Goal: Task Accomplishment & Management: Complete application form

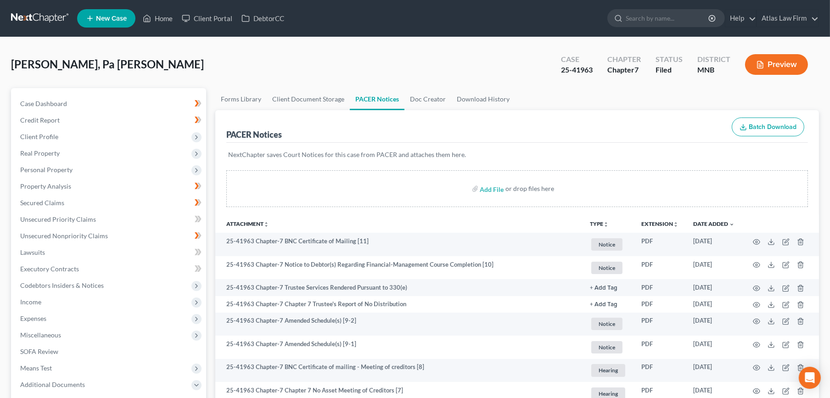
click at [39, 13] on link at bounding box center [40, 18] width 59 height 17
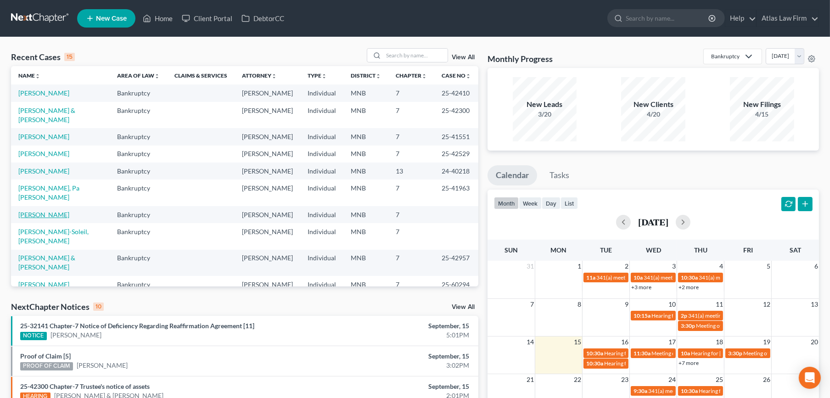
click at [42, 211] on link "[PERSON_NAME]" at bounding box center [43, 215] width 51 height 8
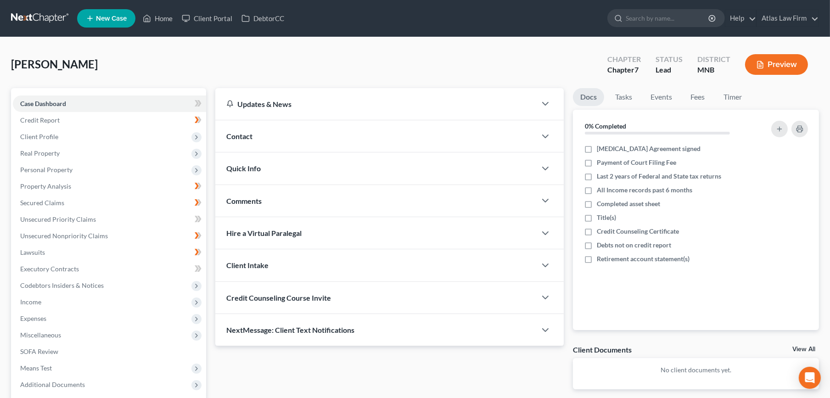
click at [45, 135] on span "Client Profile" at bounding box center [39, 137] width 38 height 8
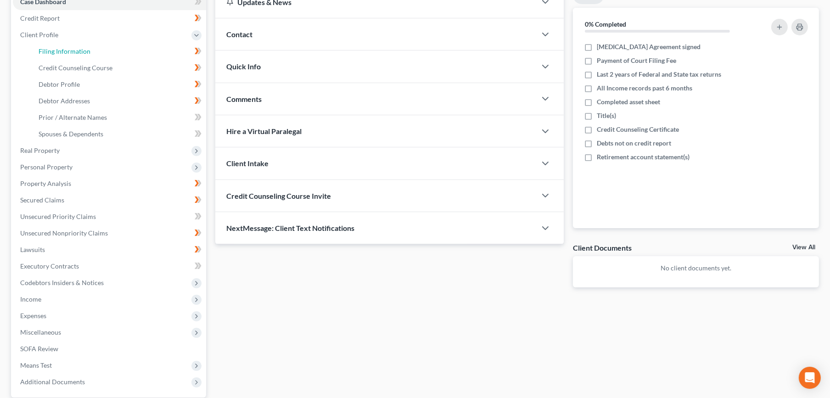
click at [101, 56] on link "Filing Information" at bounding box center [118, 51] width 175 height 17
select select "0"
select select "24"
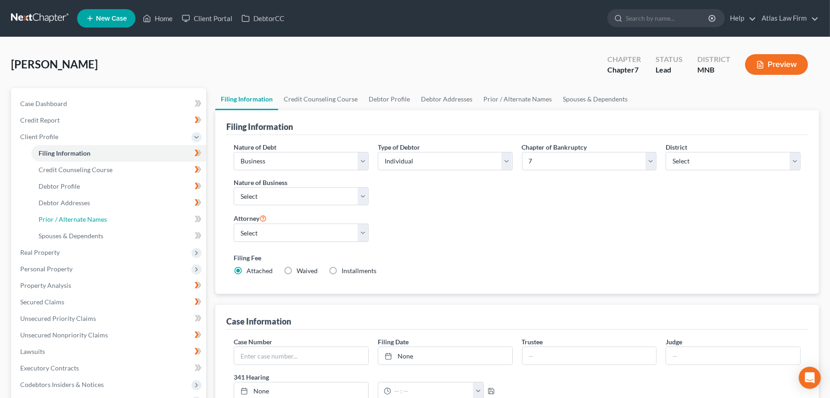
click at [104, 221] on span "Prior / Alternate Names" at bounding box center [73, 219] width 68 height 8
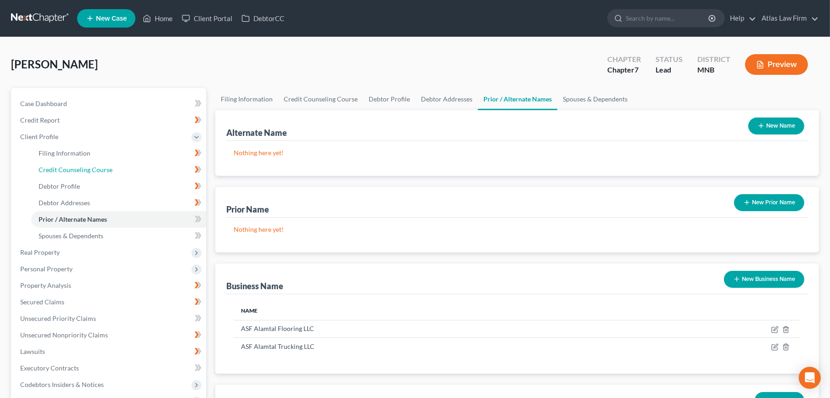
click at [98, 174] on link "Credit Counseling Course" at bounding box center [118, 170] width 175 height 17
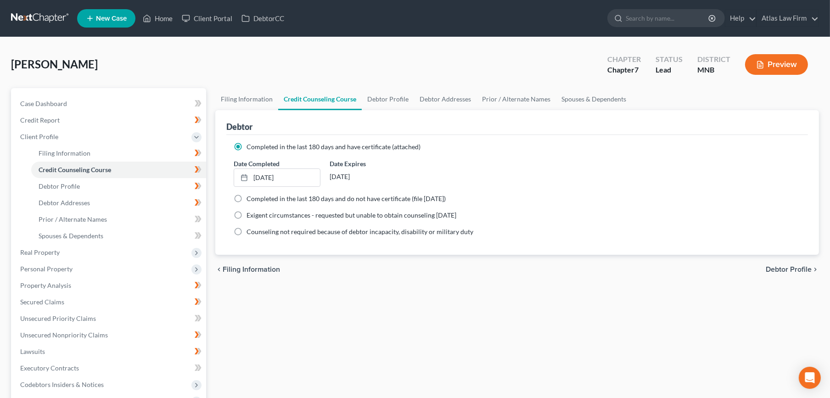
click at [125, 265] on span "Personal Property" at bounding box center [109, 269] width 193 height 17
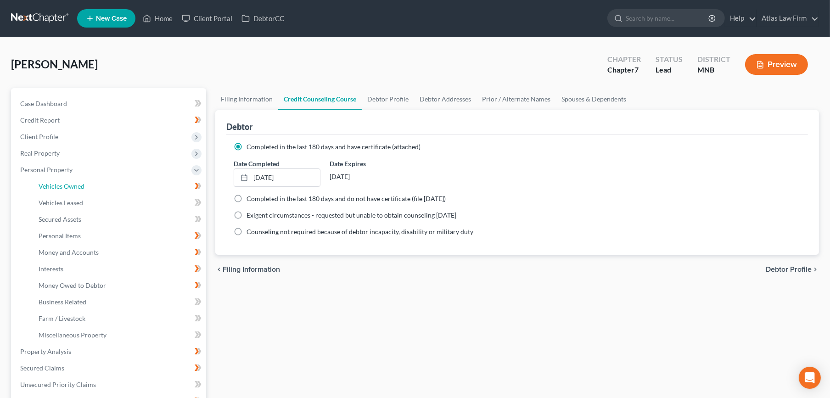
click at [128, 193] on link "Vehicles Owned" at bounding box center [118, 186] width 175 height 17
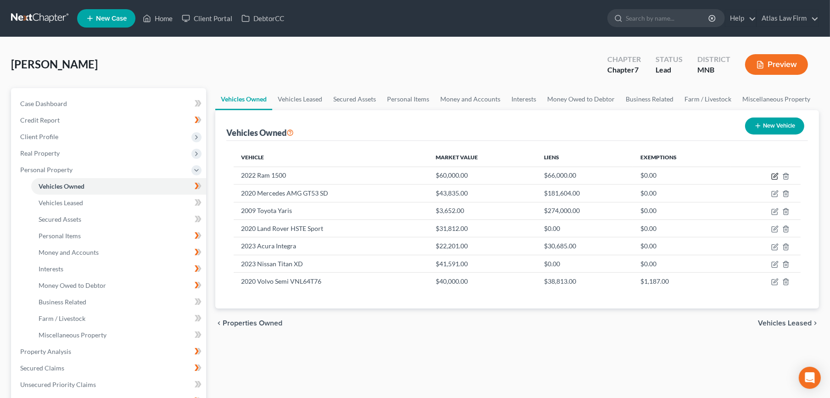
click at [772, 175] on icon "button" at bounding box center [774, 176] width 7 height 7
select select "1"
select select "4"
select select "2"
select select "0"
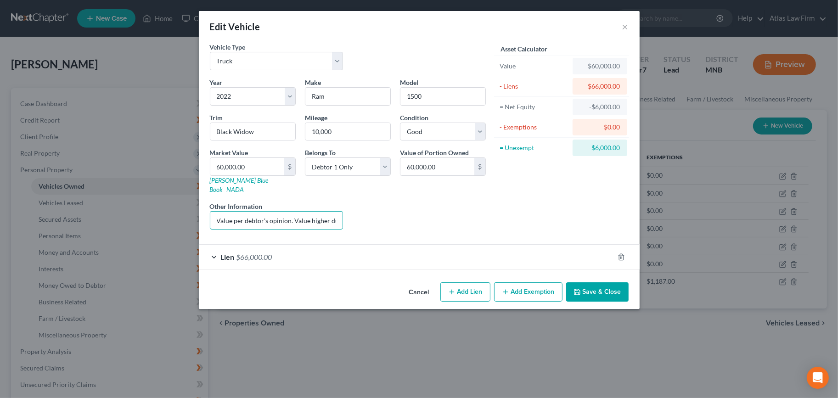
scroll to position [0, 87]
drag, startPoint x: 298, startPoint y: 212, endPoint x: 450, endPoint y: 217, distance: 151.6
click at [450, 217] on div "Year Select 2026 2025 2024 2023 2022 2021 2020 2019 2018 2017 2016 2015 2014 20…" at bounding box center [347, 157] width 285 height 159
click at [379, 212] on div "Liens Select" at bounding box center [419, 216] width 143 height 28
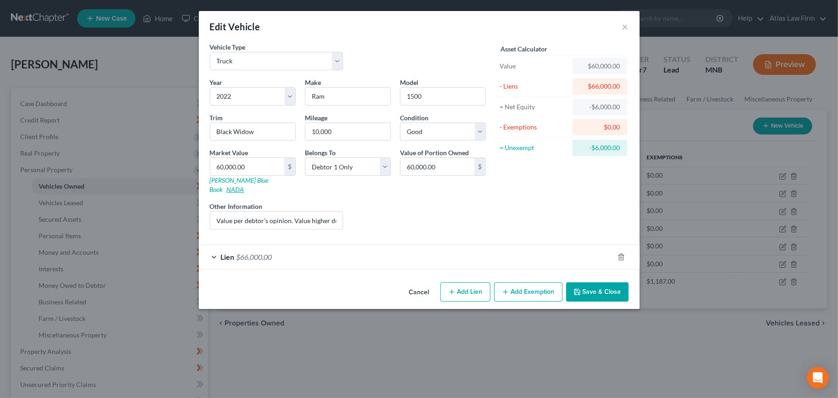
click at [244, 186] on link "NADA" at bounding box center [235, 190] width 17 height 8
click at [234, 179] on link "Kelly Blue Book" at bounding box center [239, 184] width 59 height 17
click at [546, 282] on button "Add Exemption" at bounding box center [528, 291] width 68 height 19
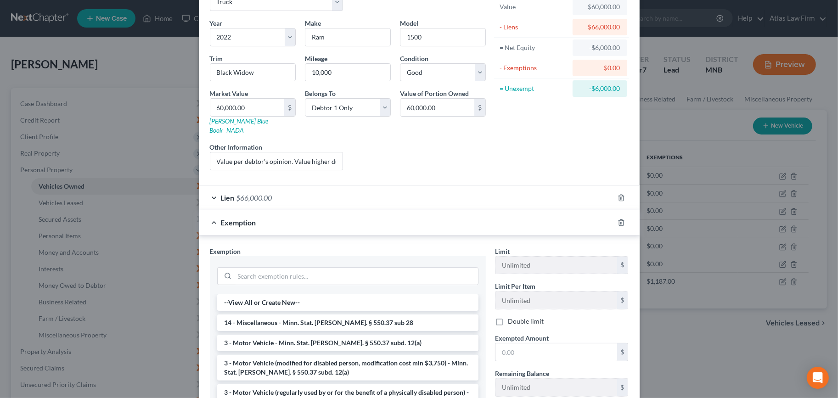
scroll to position [102, 0]
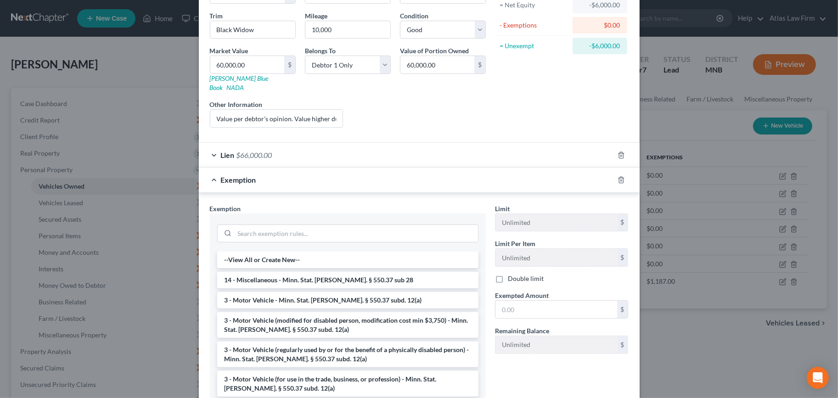
click at [369, 295] on li "3 - Motor Vehicle - Minn. Stat. Ann. § 550.37 subd. 12(a)" at bounding box center [347, 300] width 261 height 17
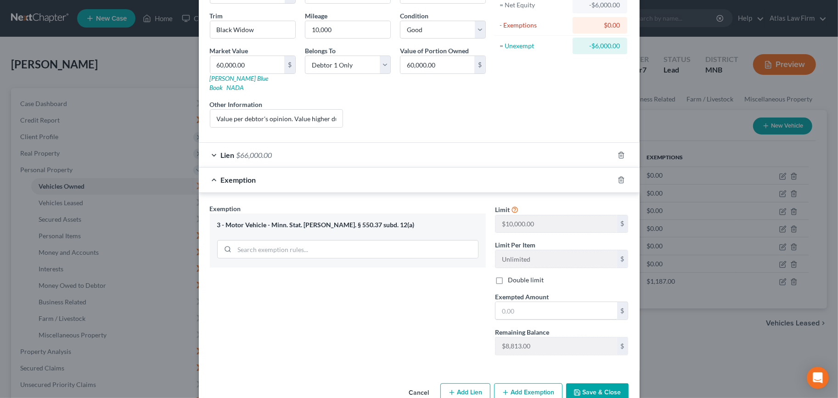
click at [523, 308] on input "text" at bounding box center [556, 310] width 122 height 17
type input "1"
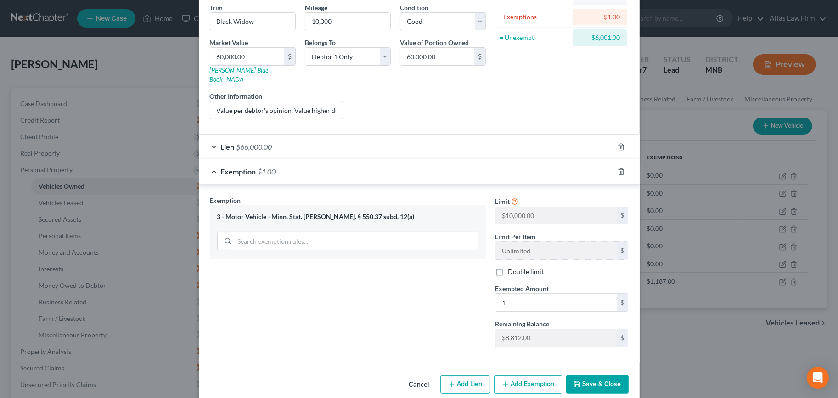
scroll to position [114, 0]
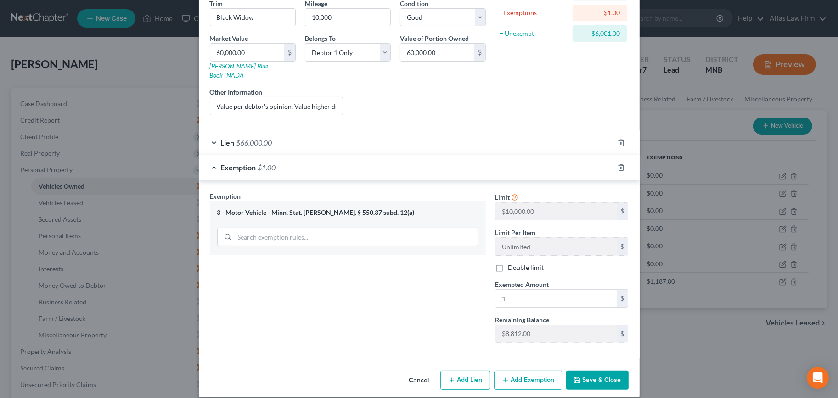
click at [589, 371] on button "Save & Close" at bounding box center [597, 380] width 62 height 19
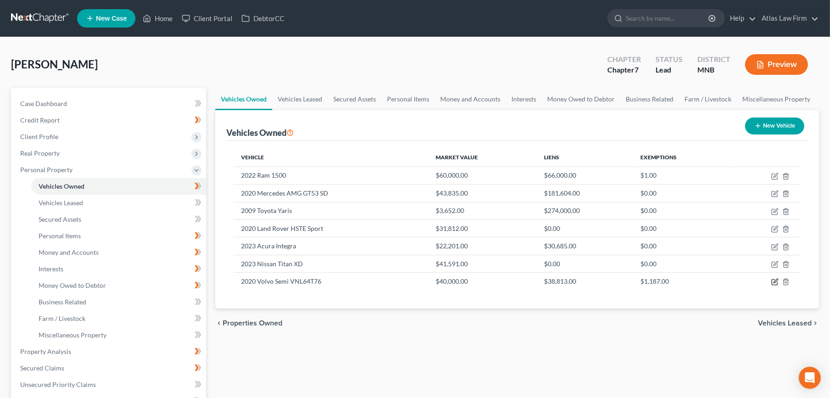
click at [775, 281] on icon "button" at bounding box center [774, 281] width 7 height 7
select select "1"
select select "6"
select select "4"
select select "0"
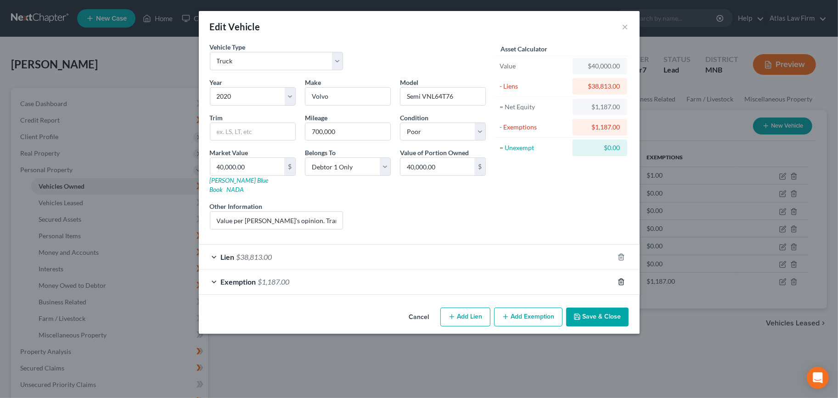
click at [621, 278] on icon "button" at bounding box center [621, 281] width 7 height 7
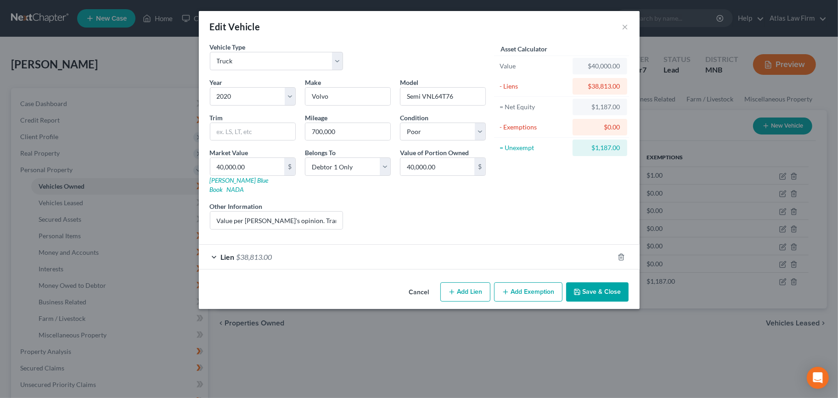
click at [592, 282] on button "Save & Close" at bounding box center [597, 291] width 62 height 19
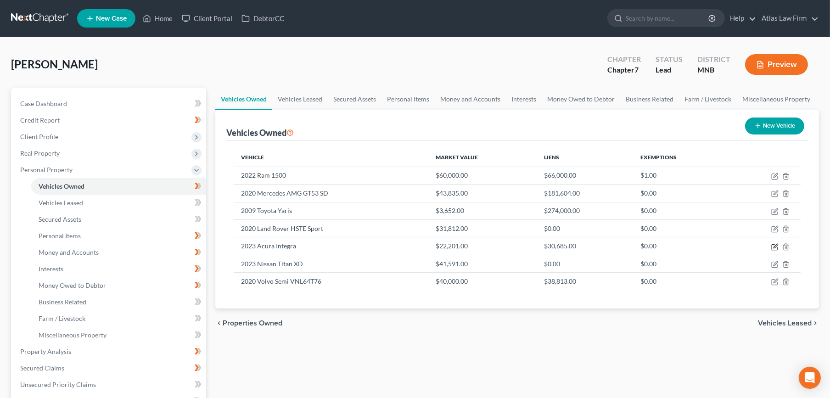
click at [772, 245] on icon "button" at bounding box center [774, 246] width 7 height 7
select select "0"
select select "3"
select select "2"
select select "0"
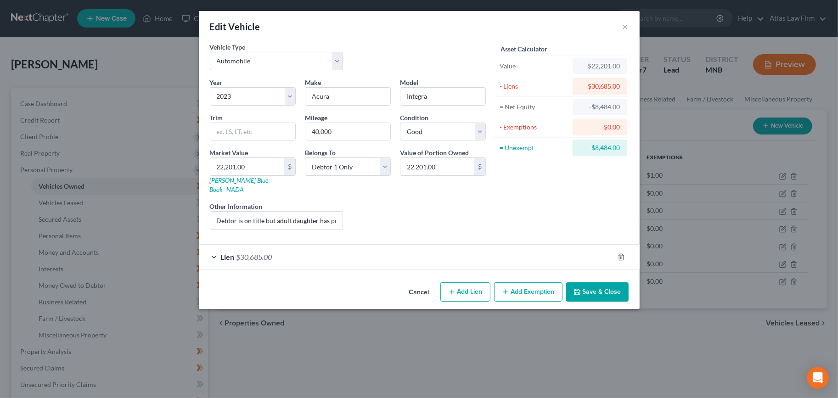
click at [502, 288] on icon "button" at bounding box center [505, 291] width 7 height 7
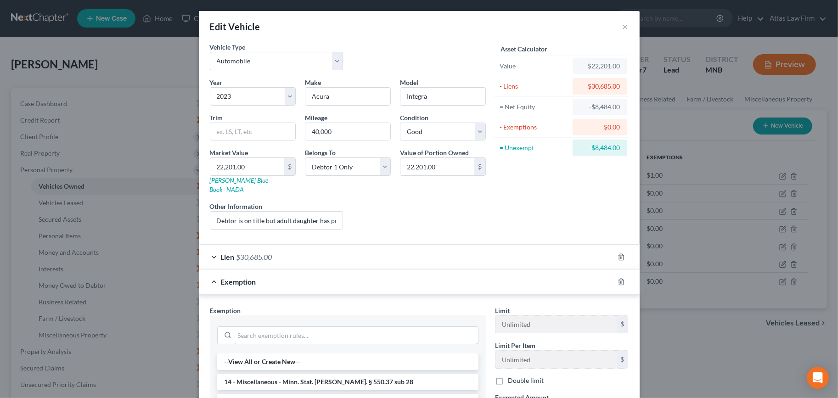
click at [268, 327] on input "search" at bounding box center [356, 335] width 243 height 17
click at [280, 374] on li "14 - Miscellaneous - Minn. Stat. Ann. § 550.37 sub 28" at bounding box center [347, 382] width 261 height 17
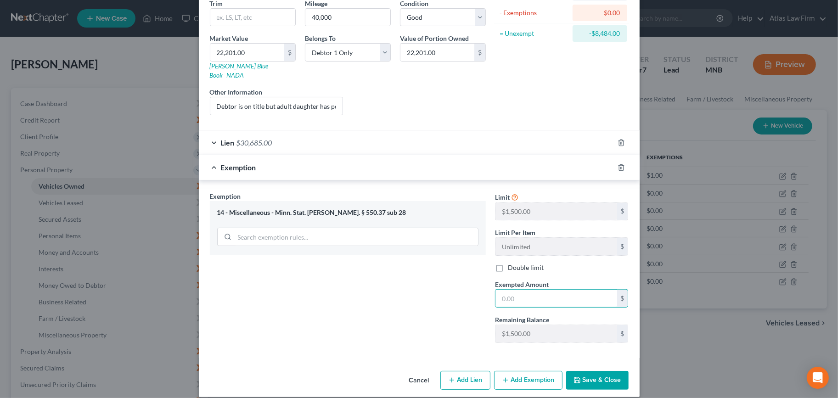
click at [528, 290] on input "text" at bounding box center [556, 298] width 122 height 17
type input "1"
drag, startPoint x: 326, startPoint y: 97, endPoint x: 529, endPoint y: 141, distance: 208.1
click at [529, 141] on form "Vehicle Type Select Automobile Truck Trailer Watercraft Aircraft Motor Home Atv…" at bounding box center [419, 143] width 419 height 430
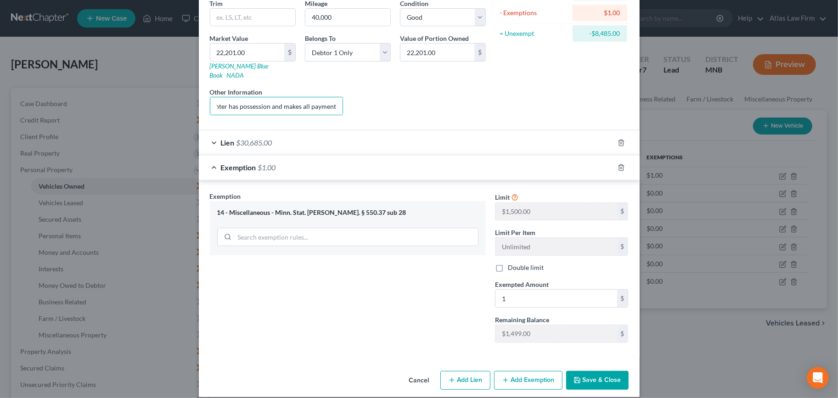
click at [593, 371] on button "Save & Close" at bounding box center [597, 380] width 62 height 19
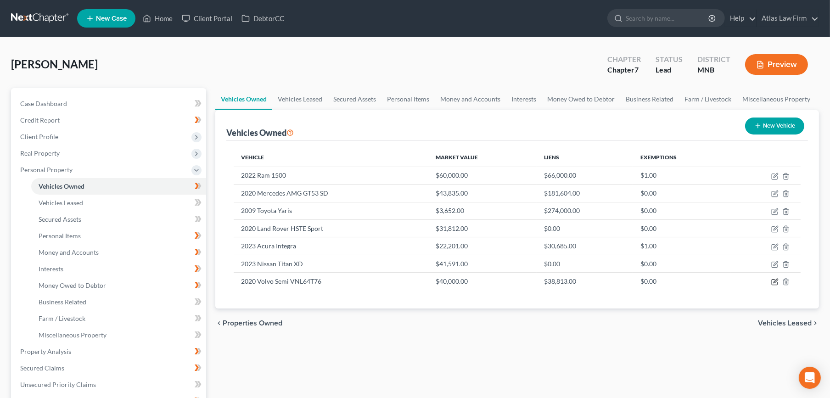
click at [772, 281] on icon "button" at bounding box center [774, 281] width 7 height 7
select select "1"
select select "6"
select select "4"
select select "0"
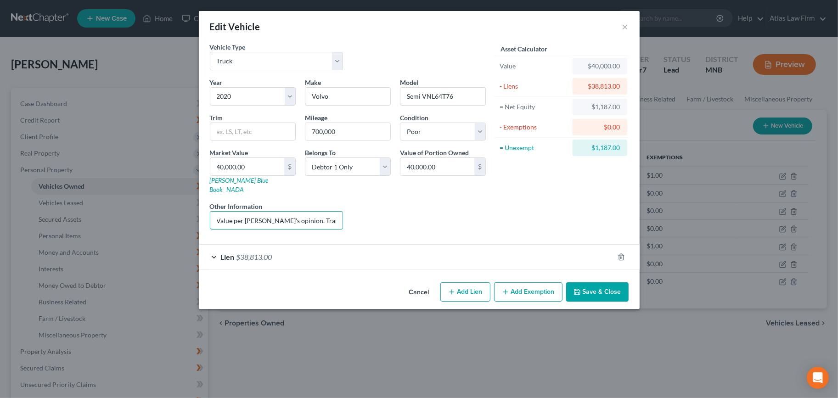
scroll to position [0, 93]
drag, startPoint x: 260, startPoint y: 213, endPoint x: 504, endPoint y: 212, distance: 244.3
click at [504, 212] on div "Vehicle Type Select Automobile Truck Trailer Watercraft Aircraft Motor Home Atv…" at bounding box center [419, 139] width 428 height 195
click at [450, 213] on div "Liens Select" at bounding box center [419, 216] width 143 height 28
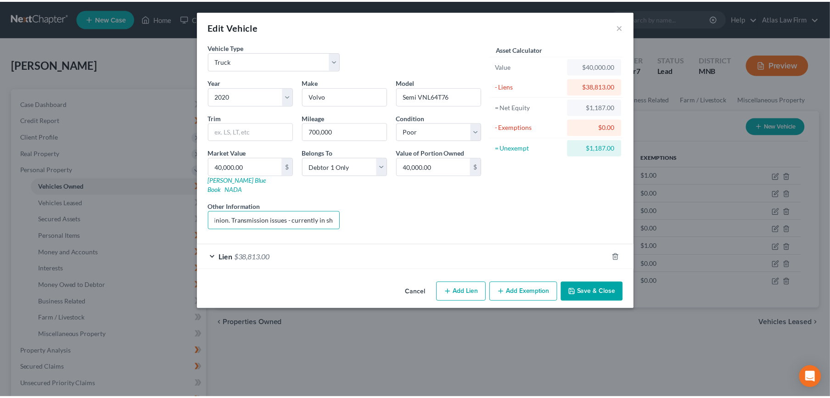
scroll to position [0, 0]
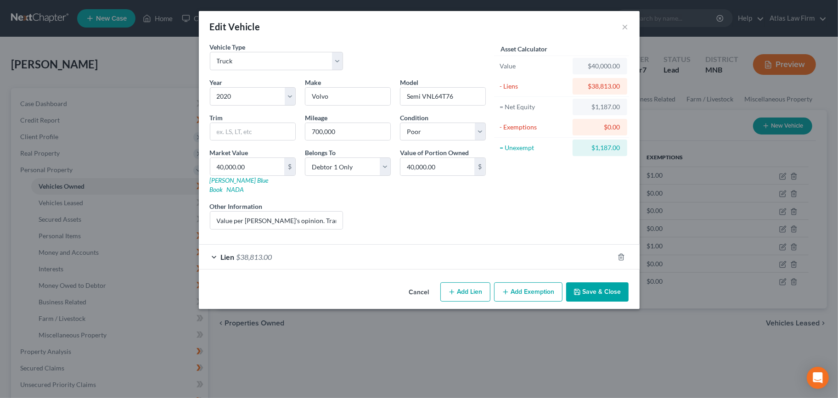
click at [606, 284] on button "Save & Close" at bounding box center [597, 291] width 62 height 19
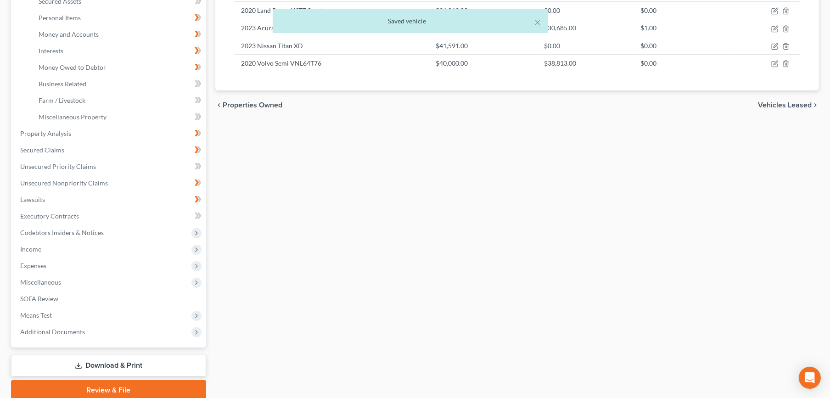
scroll to position [254, 0]
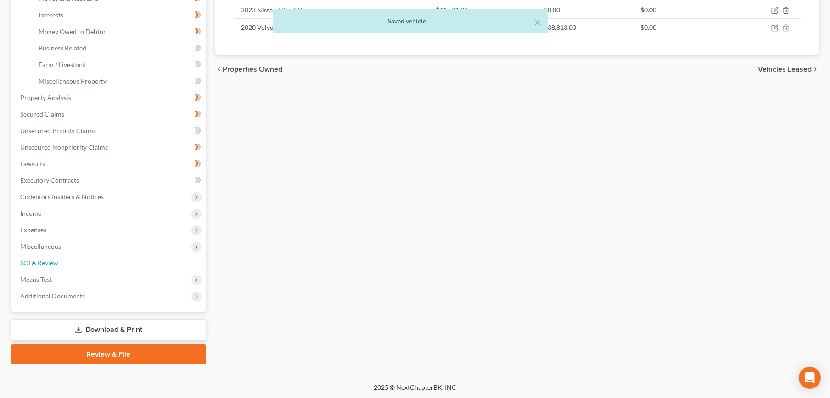
click at [86, 257] on link "SOFA Review" at bounding box center [109, 263] width 193 height 17
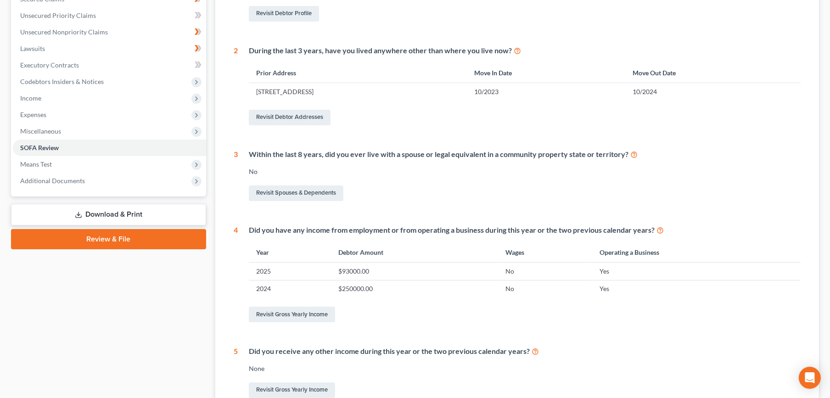
scroll to position [302, 0]
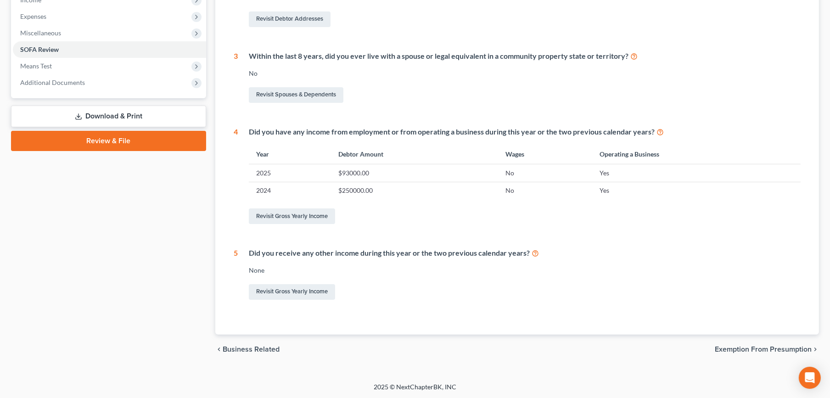
click at [765, 346] on span "Exemption from Presumption" at bounding box center [763, 349] width 97 height 7
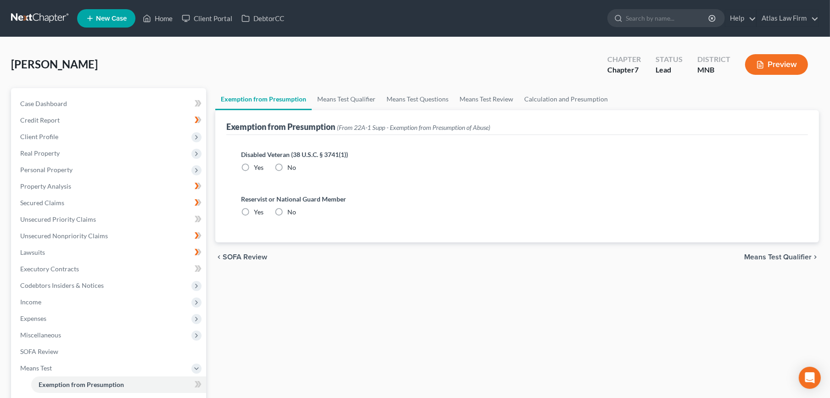
click at [231, 253] on span "SOFA Review" at bounding box center [245, 256] width 45 height 7
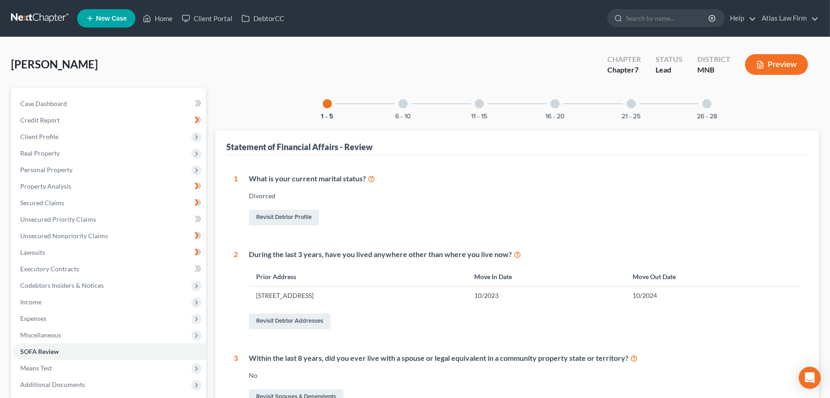
click at [404, 106] on div at bounding box center [403, 103] width 9 height 9
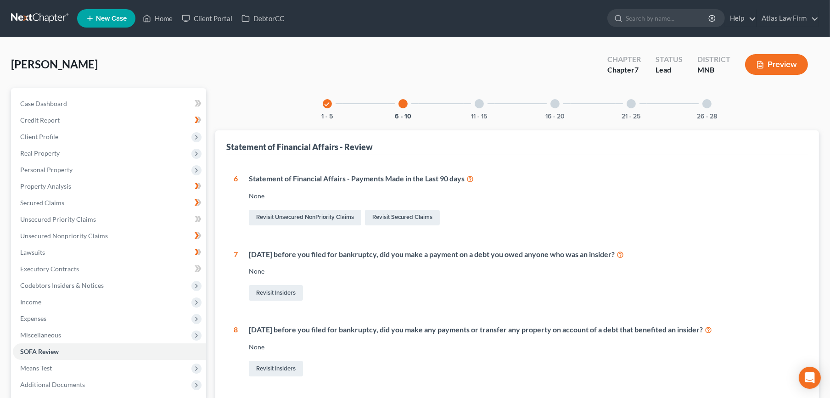
click at [60, 169] on span "Personal Property" at bounding box center [46, 170] width 52 height 8
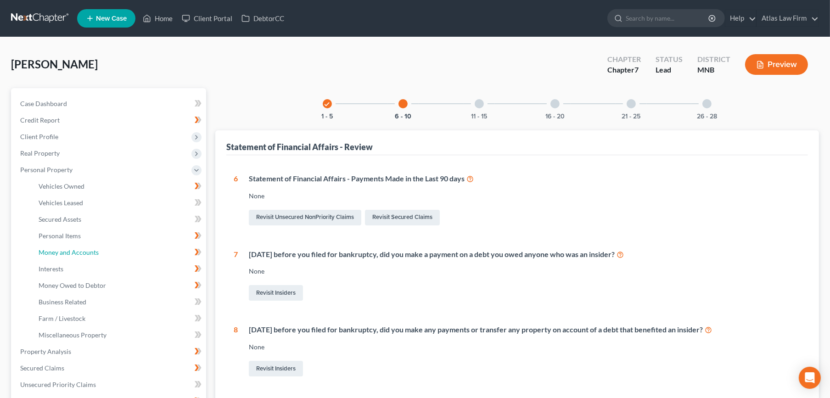
click at [80, 254] on span "Money and Accounts" at bounding box center [69, 252] width 60 height 8
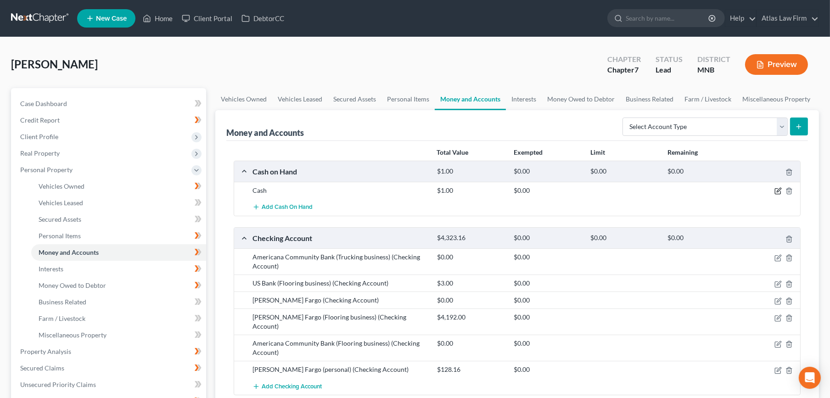
click at [779, 191] on icon "button" at bounding box center [779, 190] width 4 height 4
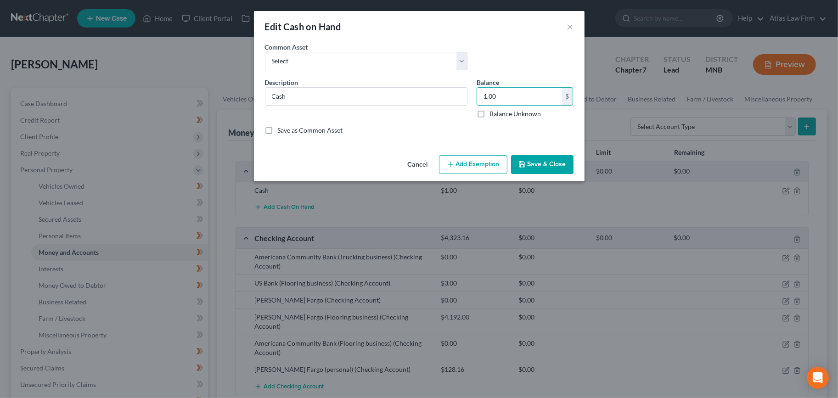
click at [560, 97] on input "1.00" at bounding box center [519, 96] width 85 height 17
type input "0"
click at [542, 172] on button "Save & Close" at bounding box center [542, 164] width 62 height 19
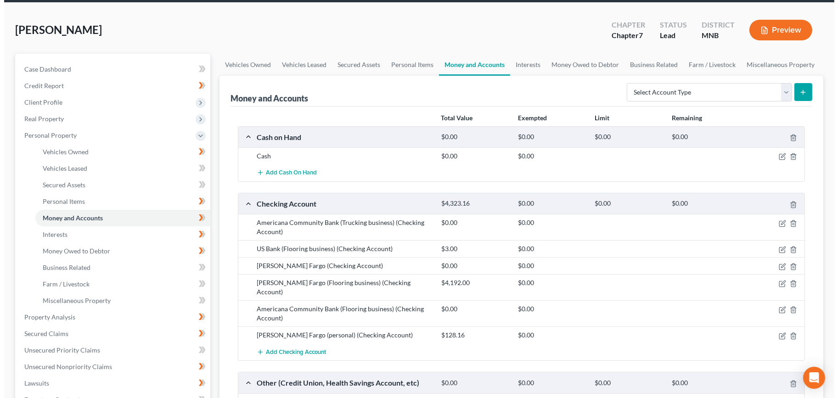
scroll to position [102, 0]
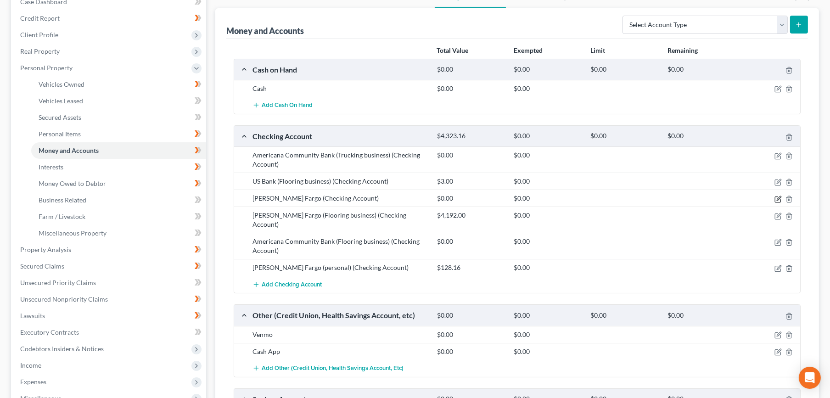
click at [778, 202] on icon "button" at bounding box center [778, 200] width 6 height 6
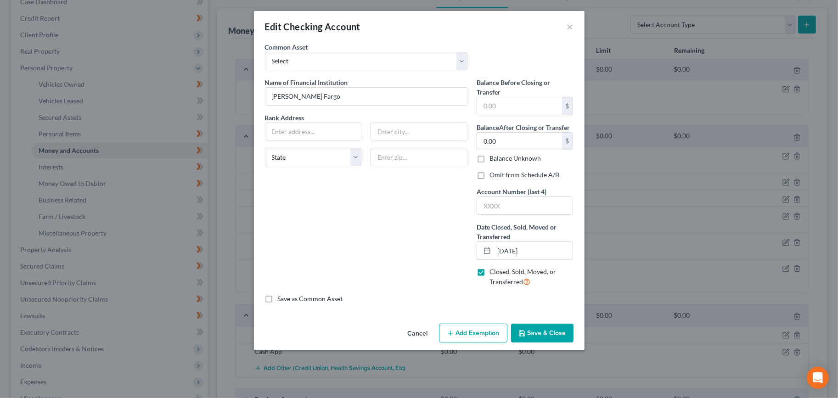
click at [416, 332] on button "Cancel" at bounding box center [417, 334] width 35 height 18
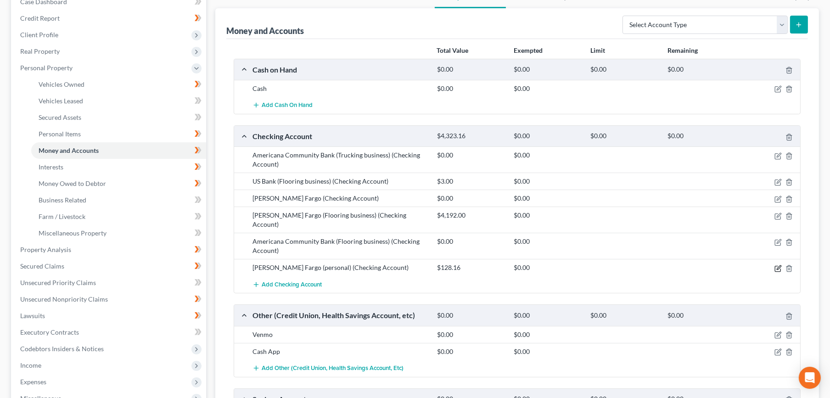
click at [775, 266] on icon "button" at bounding box center [778, 269] width 6 height 6
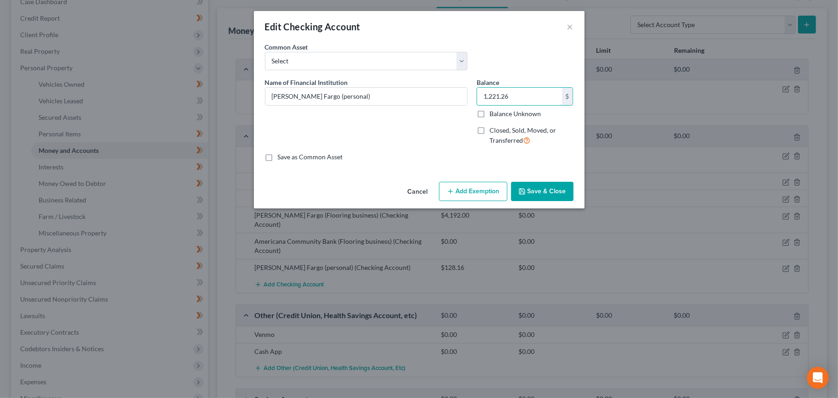
type input "1,221.26"
click at [461, 188] on button "Add Exemption" at bounding box center [473, 191] width 68 height 19
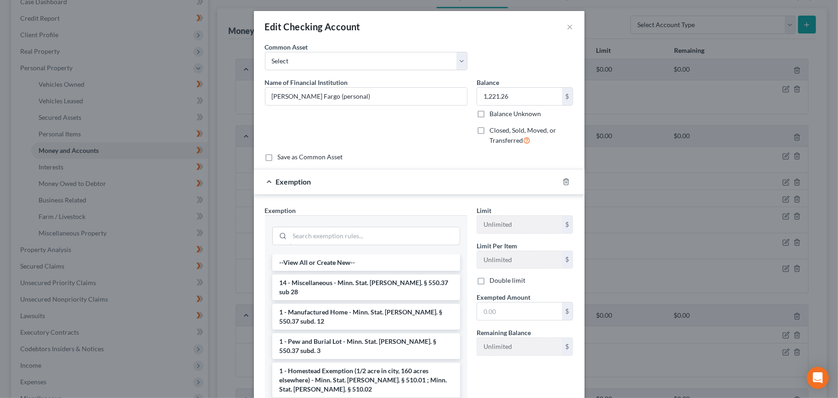
click at [405, 236] on input "search" at bounding box center [375, 235] width 170 height 17
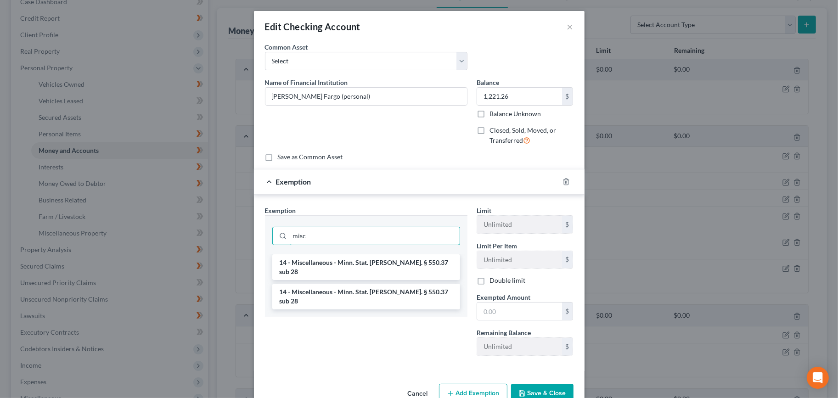
type input "misc"
click at [329, 267] on li "14 - Miscellaneous - Minn. Stat. Ann. § 550.37 sub 28" at bounding box center [366, 267] width 188 height 26
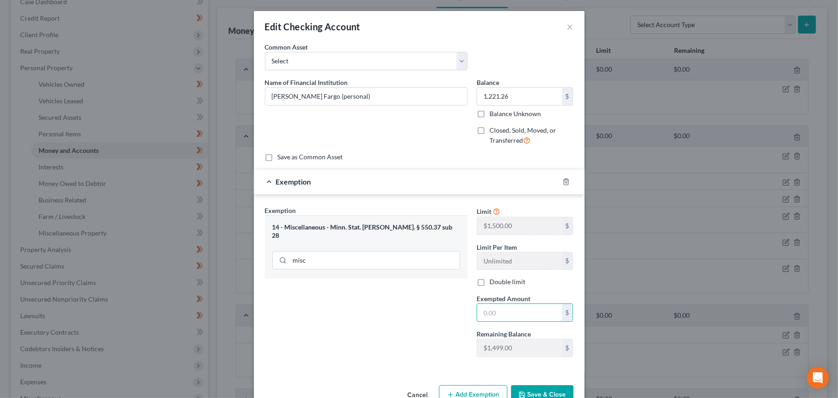
click at [498, 310] on input "text" at bounding box center [519, 312] width 85 height 17
type input "1,221.26"
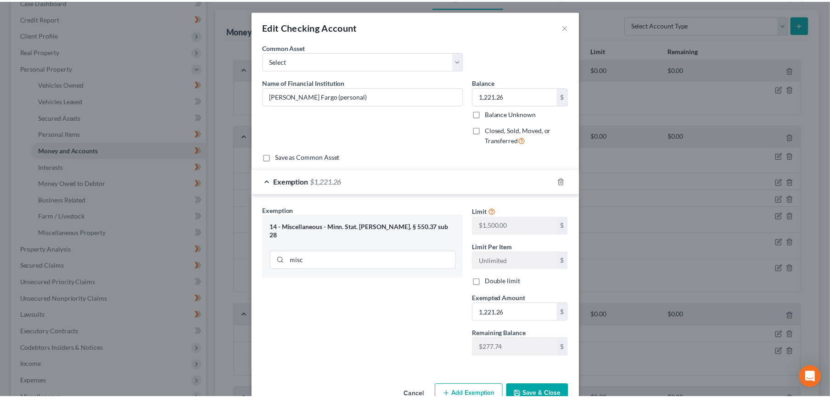
scroll to position [6, 0]
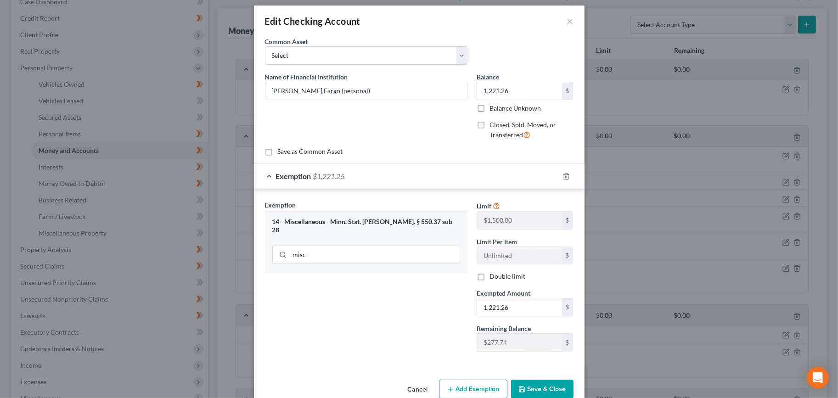
click at [557, 385] on button "Save & Close" at bounding box center [542, 389] width 62 height 19
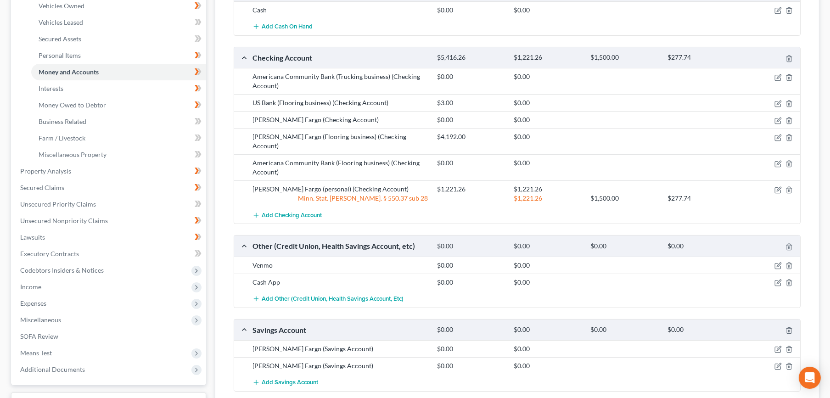
scroll to position [204, 0]
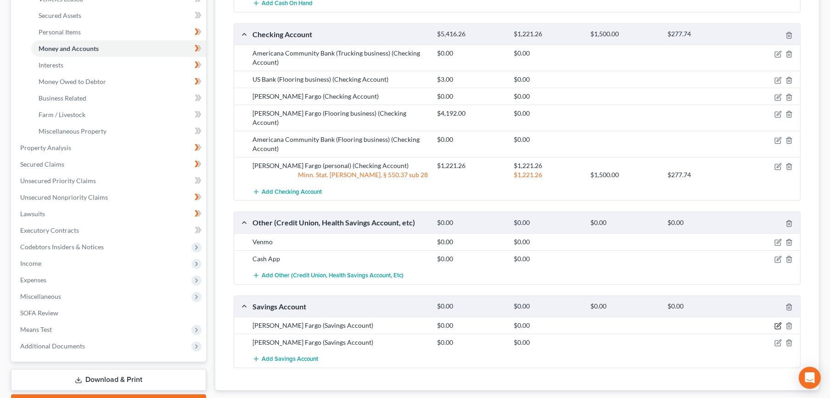
click at [778, 323] on icon "button" at bounding box center [779, 325] width 4 height 4
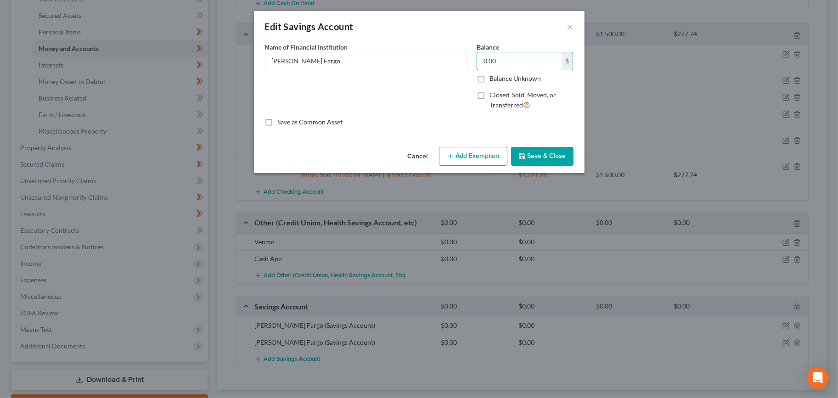
click at [524, 68] on input "0.00" at bounding box center [519, 60] width 85 height 17
type input "500"
click at [491, 164] on button "Add Exemption" at bounding box center [473, 156] width 68 height 19
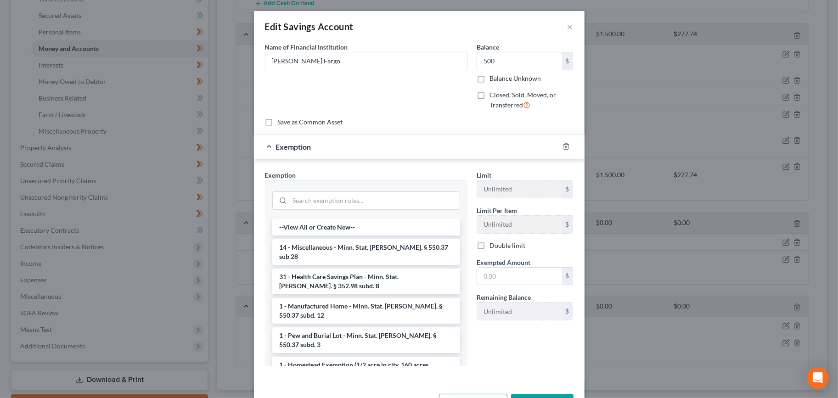
click at [380, 200] on input "search" at bounding box center [375, 200] width 170 height 17
click at [407, 244] on li "14 - Miscellaneous - Minn. Stat. Ann. § 550.37 sub 28" at bounding box center [366, 252] width 188 height 26
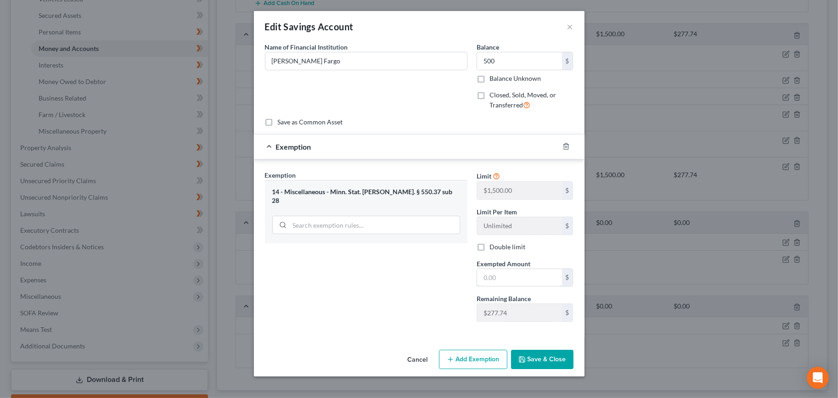
click at [526, 281] on input "text" at bounding box center [519, 277] width 85 height 17
type input "500"
click at [540, 359] on button "Save & Close" at bounding box center [542, 359] width 62 height 19
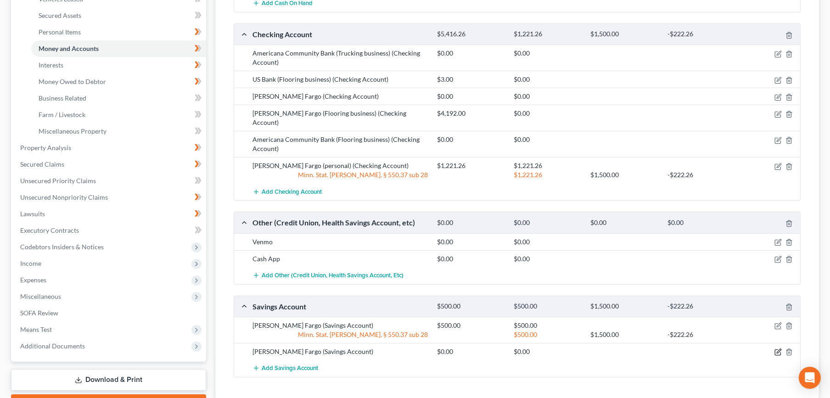
click at [776, 349] on icon "button" at bounding box center [778, 352] width 7 height 7
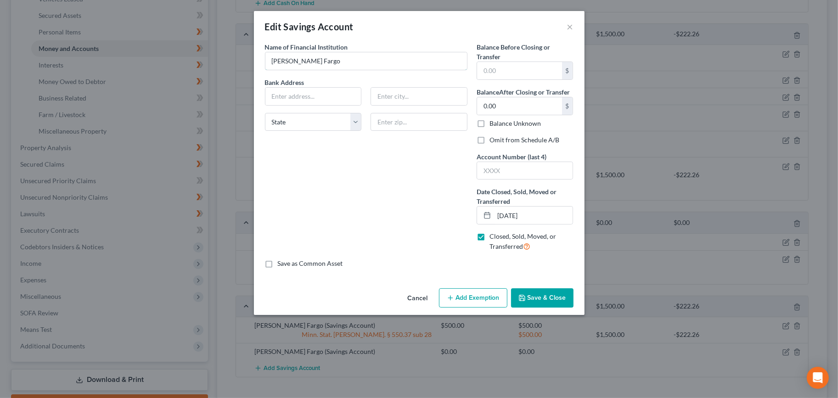
click at [351, 56] on input "Wells Fargo" at bounding box center [366, 60] width 202 height 17
click at [416, 302] on button "Cancel" at bounding box center [417, 298] width 35 height 18
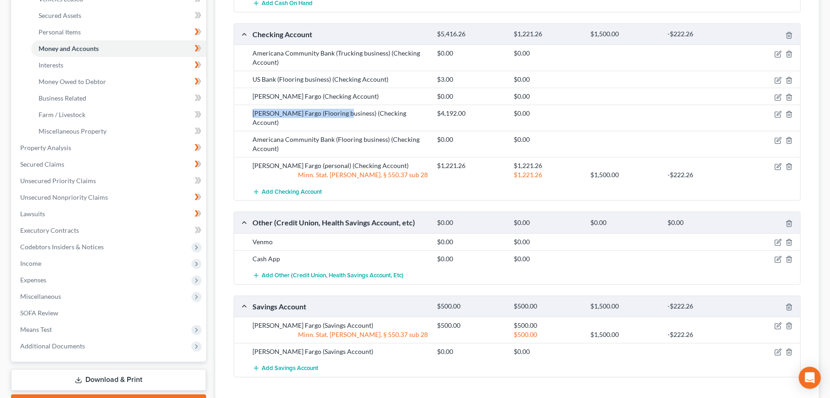
drag, startPoint x: 251, startPoint y: 110, endPoint x: 339, endPoint y: 117, distance: 88.4
click at [339, 117] on div "Wells Fargo (Flooring business) (Checking Account)" at bounding box center [340, 118] width 185 height 18
copy div "Wells Fargo (Flooring business)"
click at [315, 365] on span "Add Savings Account" at bounding box center [290, 368] width 56 height 7
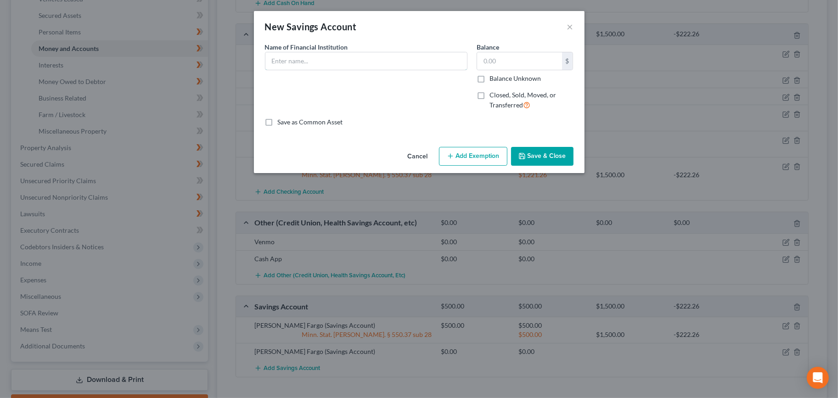
click at [320, 65] on input "text" at bounding box center [366, 60] width 202 height 17
paste input "Wells Fargo (Flooring business)"
type input "Wells Fargo (Flooring business - listed below at Line 19)"
click at [531, 152] on button "Save & Close" at bounding box center [542, 156] width 62 height 19
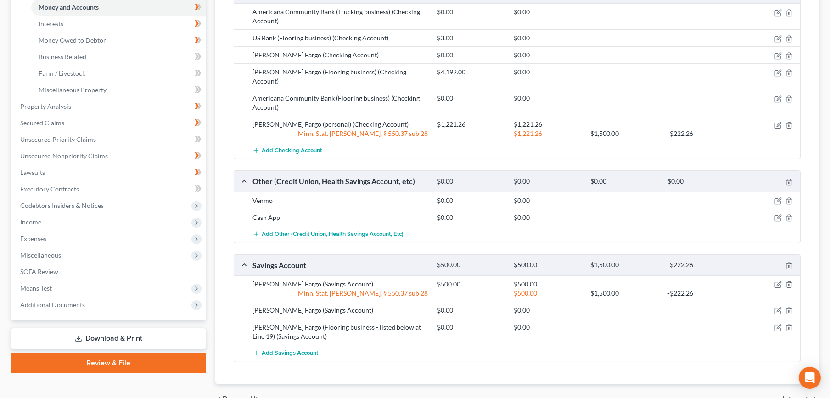
scroll to position [234, 0]
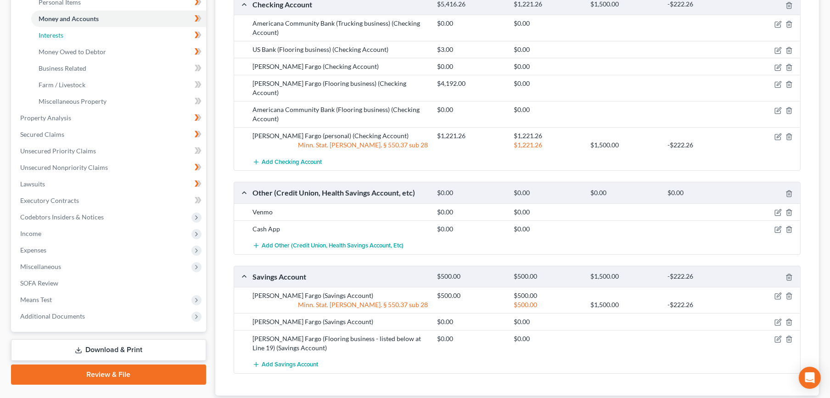
click at [97, 30] on link "Interests" at bounding box center [118, 35] width 175 height 17
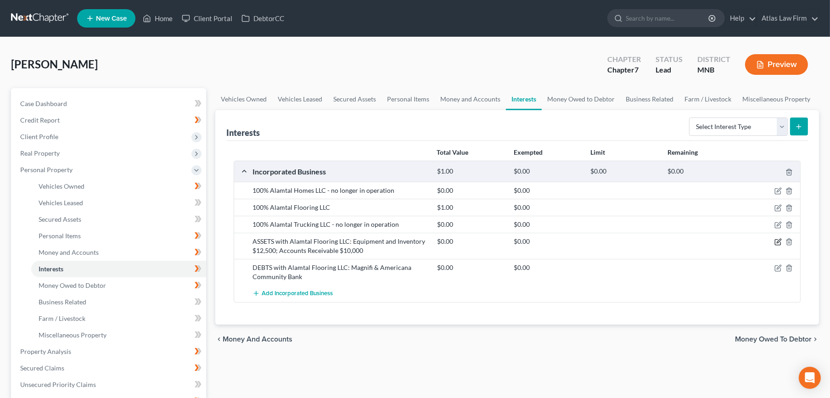
click at [779, 239] on icon "button" at bounding box center [779, 241] width 4 height 4
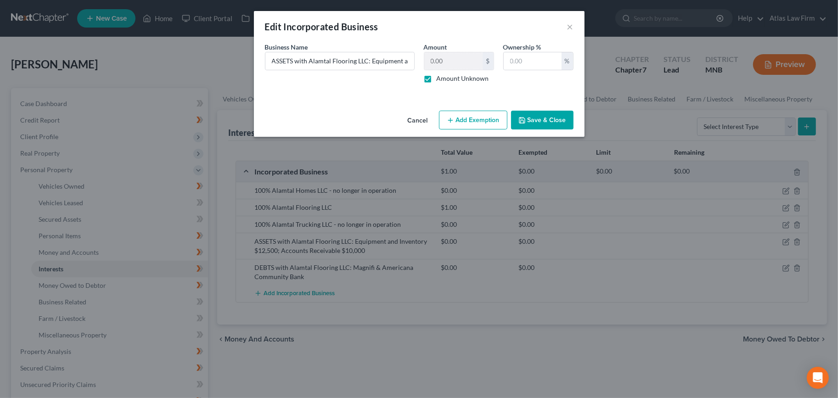
click at [258, 63] on div "An exemption set must first be selected from the Filing Information section. Bu…" at bounding box center [419, 74] width 331 height 65
click at [270, 64] on input "ASSETS with Alamtal Flooring LLC: Equipment and Inventory $12,500; Accounts Rec…" at bounding box center [339, 60] width 149 height 17
drag, startPoint x: 371, startPoint y: 63, endPoint x: 488, endPoint y: 76, distance: 118.3
click at [488, 76] on div "Business Name * 100% interest in Alamtal Flooring LLC, ASSETS: Equipment and In…" at bounding box center [419, 66] width 318 height 48
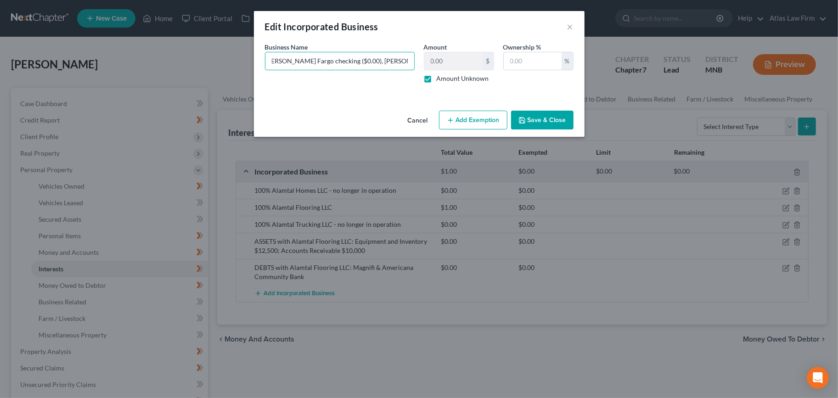
scroll to position [0, 338]
type input "100% interest in Alamtal Flooring LLC, ASSETS: Equipment and Inventory $12,500;…"
click at [524, 66] on input "text" at bounding box center [533, 60] width 58 height 17
type input "100"
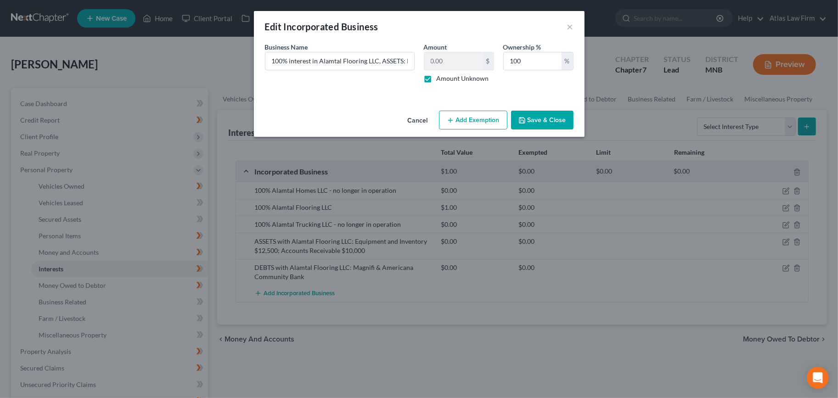
click at [546, 114] on button "Save & Close" at bounding box center [542, 120] width 62 height 19
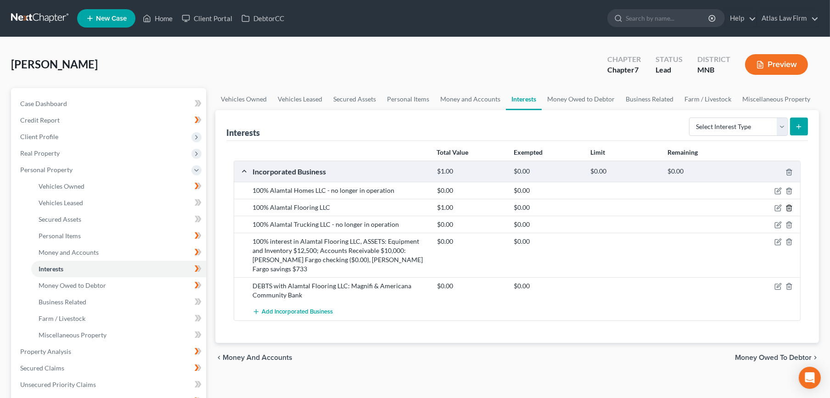
click at [788, 207] on icon "button" at bounding box center [789, 207] width 7 height 7
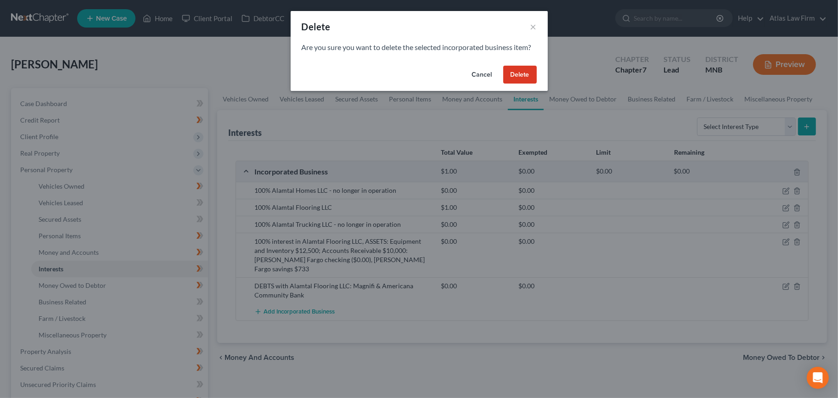
click at [509, 70] on button "Delete" at bounding box center [520, 75] width 34 height 18
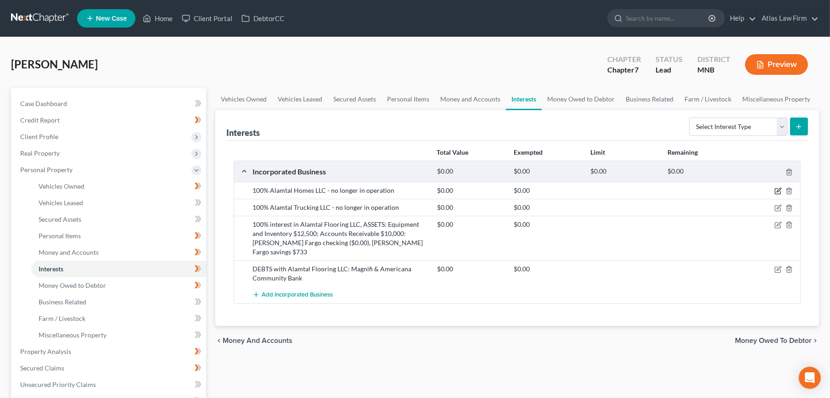
click at [778, 191] on icon "button" at bounding box center [778, 190] width 7 height 7
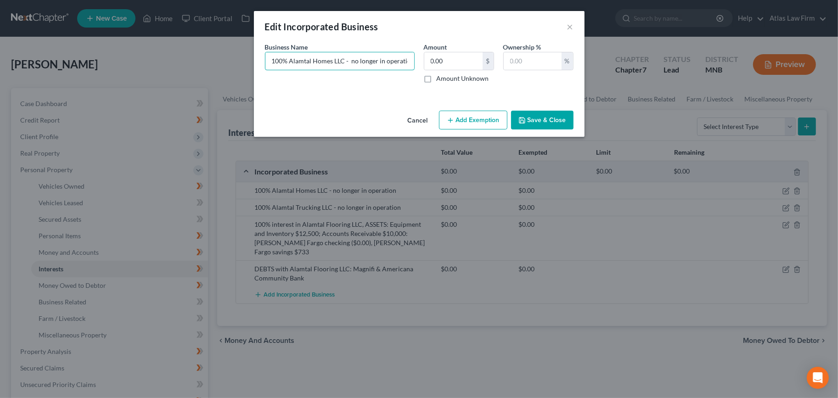
drag, startPoint x: 289, startPoint y: 65, endPoint x: 623, endPoint y: 97, distance: 335.4
type input "100% interest in Alamtal Homes LLC - no longer in operation"
click at [370, 89] on div "Business Name * 100% interest in Alamtal Homes LLC - no longer in operation Amo…" at bounding box center [419, 66] width 318 height 48
click at [543, 60] on input "text" at bounding box center [533, 60] width 58 height 17
type input "100"
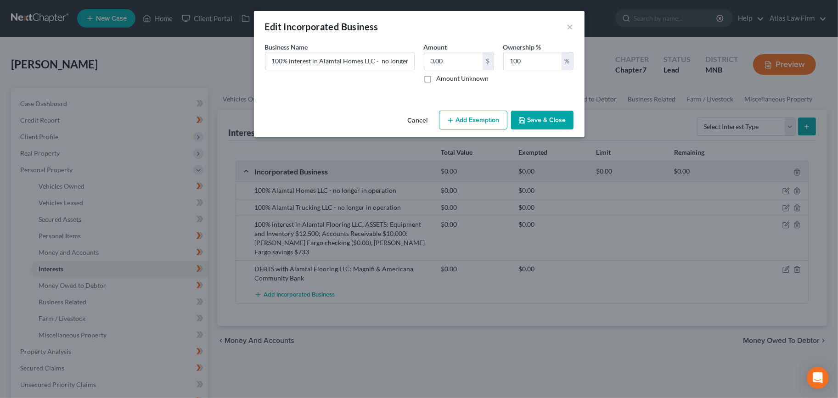
click at [532, 119] on button "Save & Close" at bounding box center [542, 120] width 62 height 19
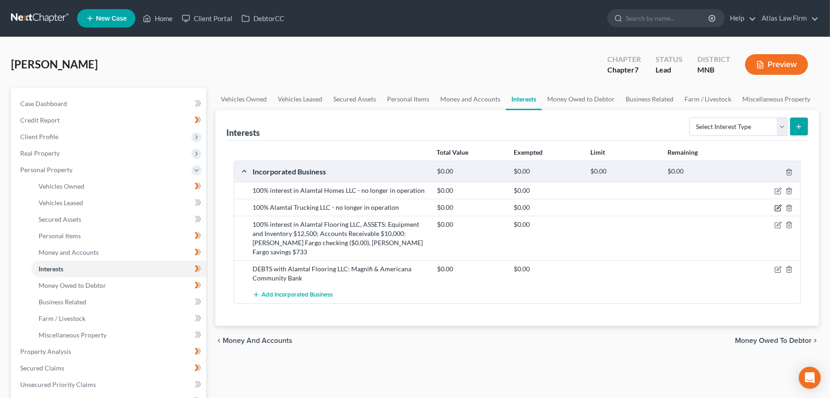
click at [778, 206] on icon "button" at bounding box center [778, 209] width 6 height 6
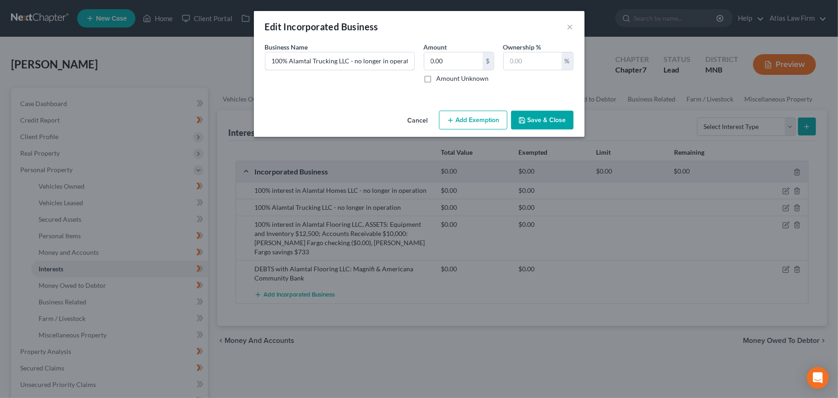
click at [287, 60] on input "100% Alamtal Trucking LLC - no longer in operation" at bounding box center [339, 60] width 149 height 17
type input "100% interest in Alamtal Trucking LLC - no longer in operation"
click at [555, 56] on input "text" at bounding box center [533, 60] width 58 height 17
type input "100"
click at [525, 121] on icon "button" at bounding box center [521, 120] width 7 height 7
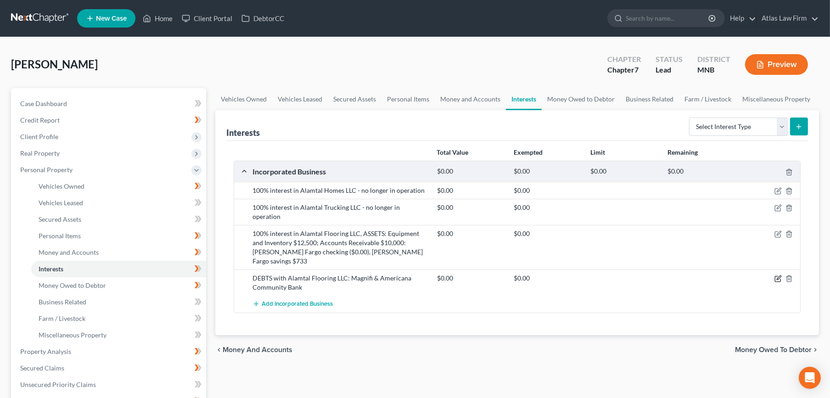
click at [777, 275] on icon "button" at bounding box center [778, 278] width 7 height 7
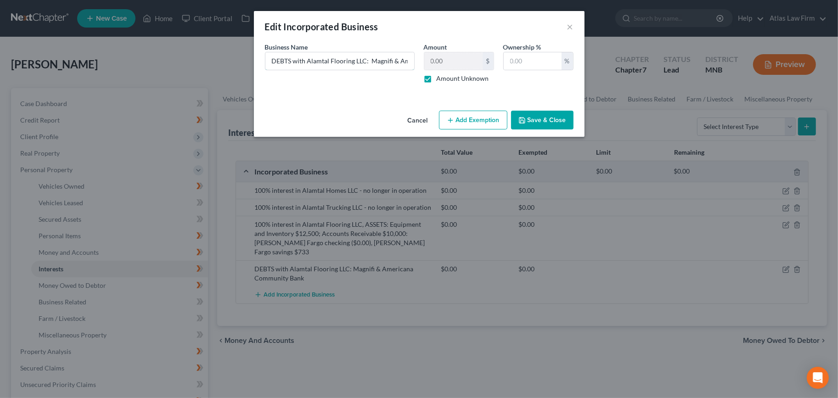
click at [389, 62] on input "DEBTS with Alamtal Flooring LLC: Magnifi & Americana Community Bank" at bounding box center [339, 60] width 149 height 17
click at [416, 118] on button "Cancel" at bounding box center [417, 121] width 35 height 18
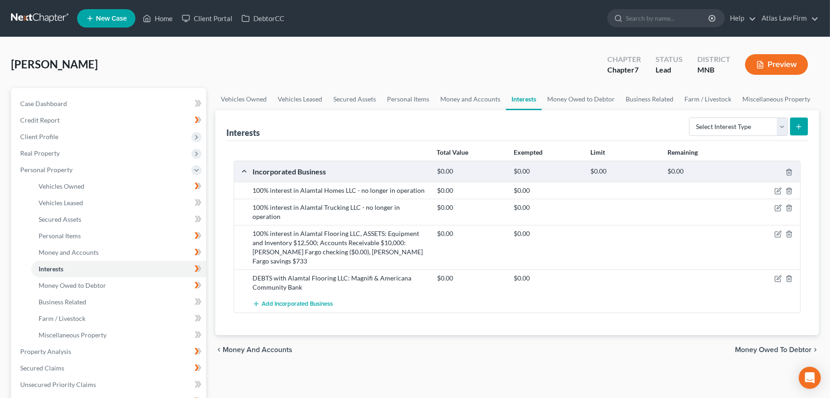
click at [793, 274] on div at bounding box center [771, 278] width 62 height 9
click at [778, 231] on icon "button" at bounding box center [778, 234] width 7 height 7
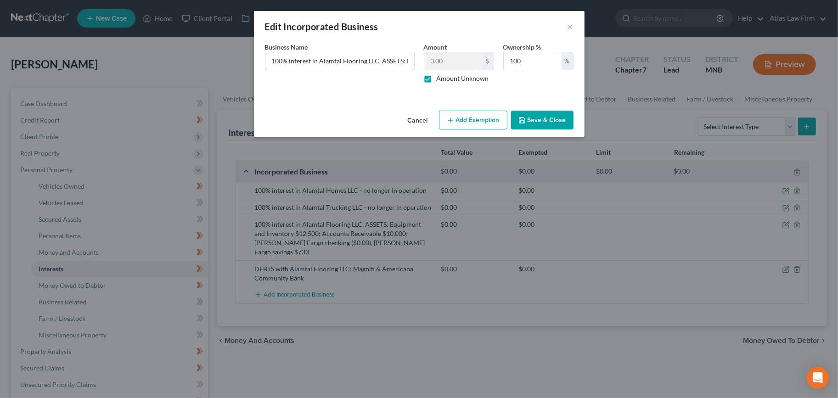
click at [404, 62] on input "100% interest in Alamtal Flooring LLC, ASSETS: Equipment and Inventory $12,500;…" at bounding box center [339, 60] width 149 height 17
paste input "DEBTS with Alamtal Flooring LLC: Magnifi & Americana Community Bank"
type input "100% interest in Alamtal Flooring LLC, ASSETS: Equipment and Inventory $12,500;…"
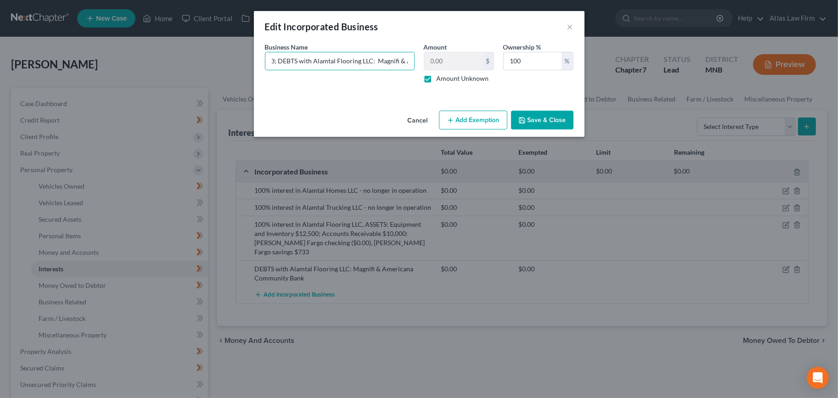
click at [549, 122] on button "Save & Close" at bounding box center [542, 120] width 62 height 19
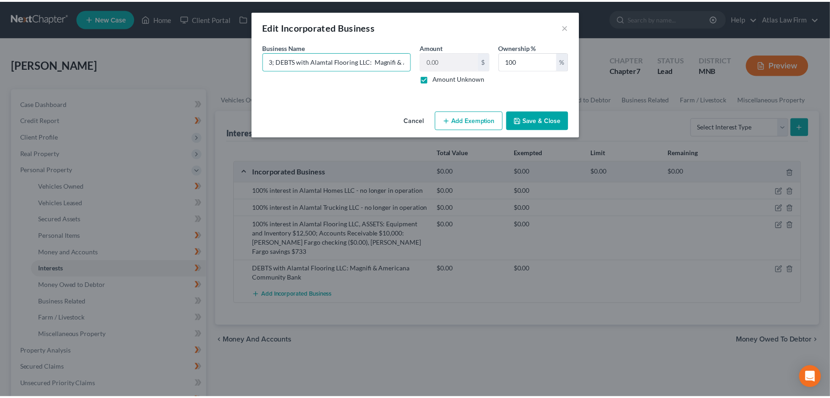
scroll to position [0, 0]
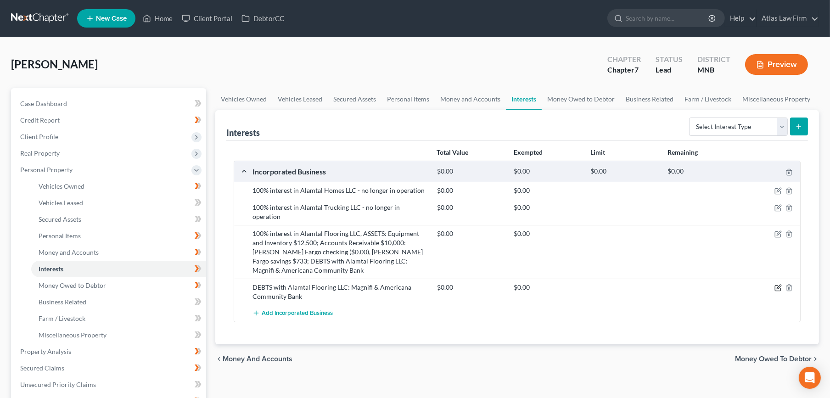
click at [777, 284] on icon "button" at bounding box center [778, 287] width 7 height 7
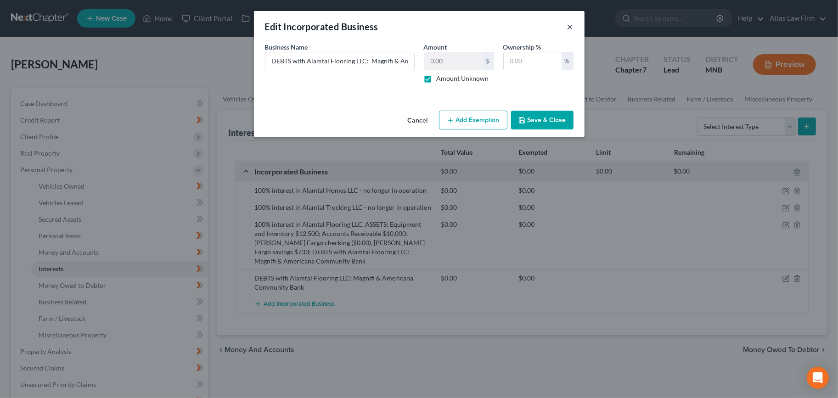
click at [569, 23] on button "×" at bounding box center [570, 26] width 6 height 11
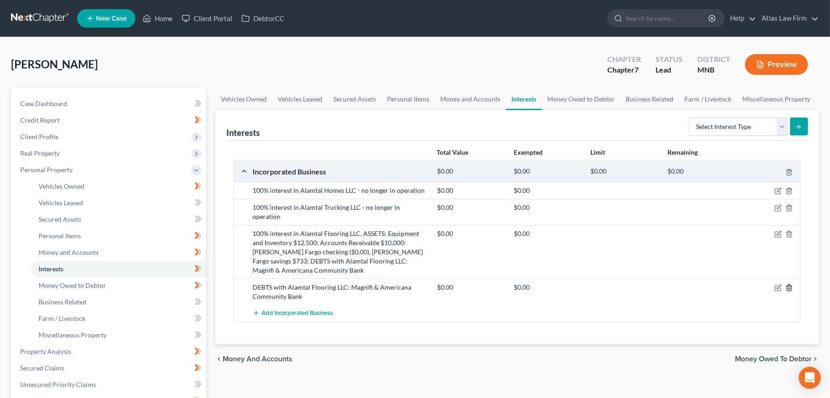
click at [788, 284] on icon "button" at bounding box center [789, 287] width 7 height 7
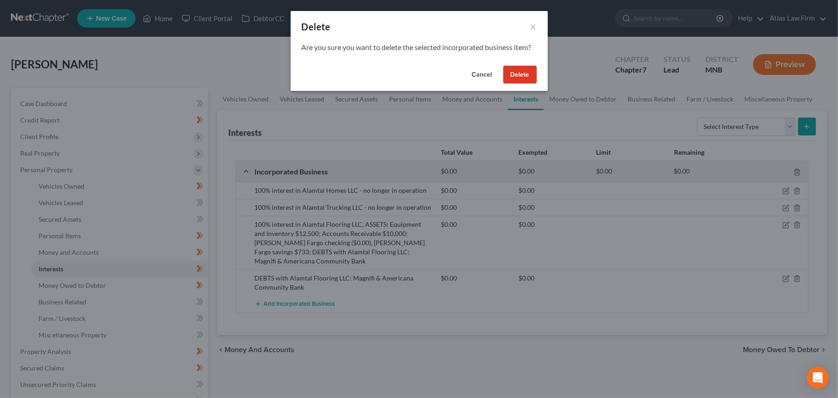
click at [520, 72] on button "Delete" at bounding box center [520, 75] width 34 height 18
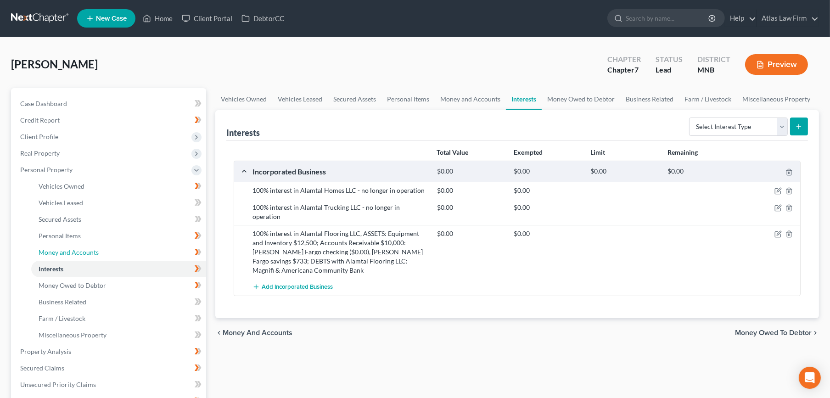
click at [129, 248] on link "Money and Accounts" at bounding box center [118, 252] width 175 height 17
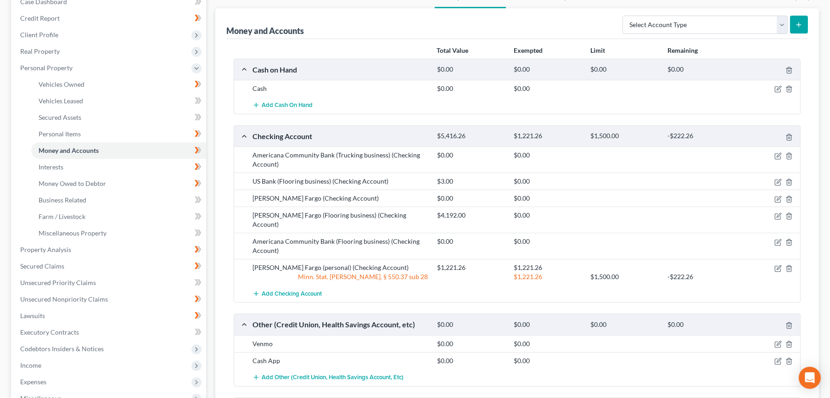
scroll to position [153, 0]
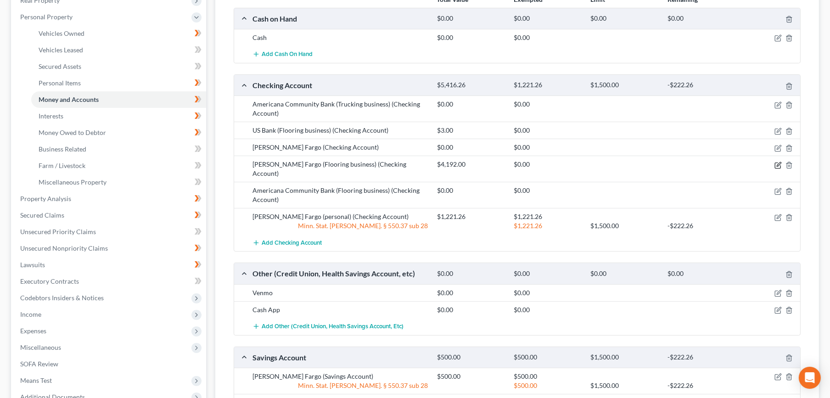
click at [777, 163] on icon "button" at bounding box center [778, 165] width 7 height 7
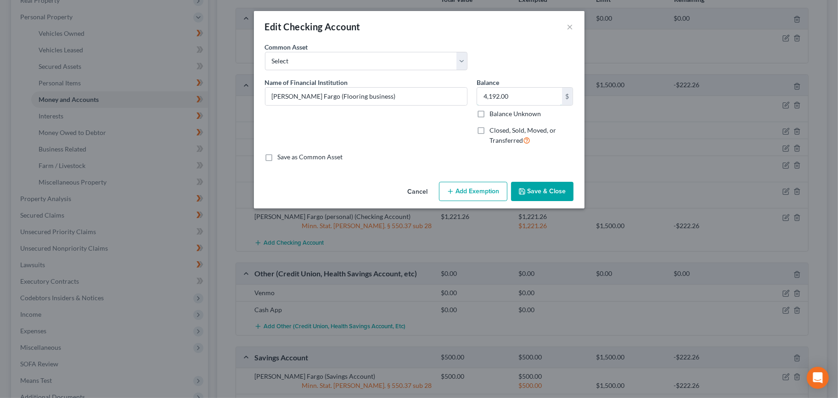
click at [527, 100] on input "4,192.00" at bounding box center [519, 96] width 85 height 17
type input "0"
click at [541, 185] on button "Save & Close" at bounding box center [542, 191] width 62 height 19
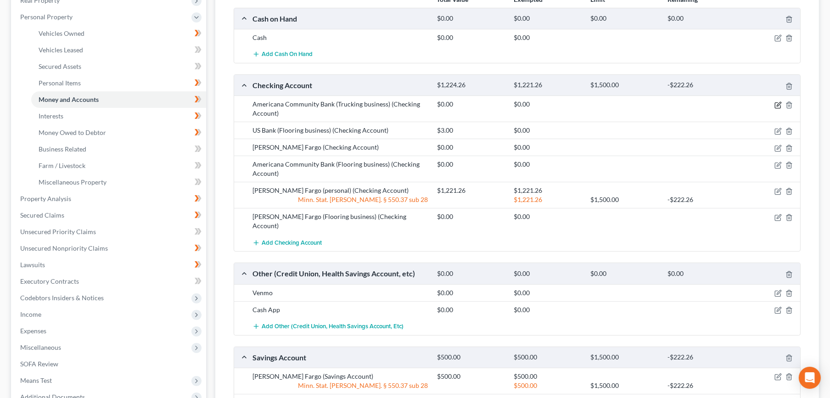
click at [780, 103] on icon "button" at bounding box center [779, 104] width 4 height 4
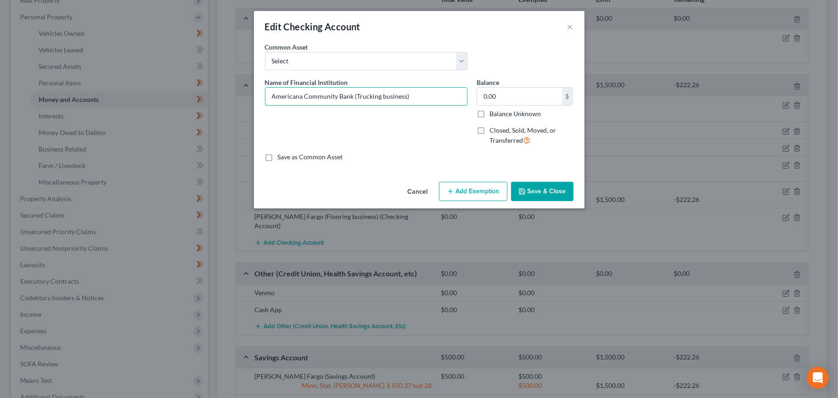
drag, startPoint x: 355, startPoint y: 99, endPoint x: 379, endPoint y: 103, distance: 24.8
click at [380, 100] on input "Americana Community Bank (Trucking business)" at bounding box center [366, 96] width 202 height 17
click at [372, 131] on div "Name of Financial Institution * Americana Community Bank (Trucking business)" at bounding box center [366, 115] width 212 height 75
click at [490, 111] on label "Balance Unknown" at bounding box center [515, 113] width 51 height 9
click at [493, 111] on input "Balance Unknown" at bounding box center [496, 112] width 6 height 6
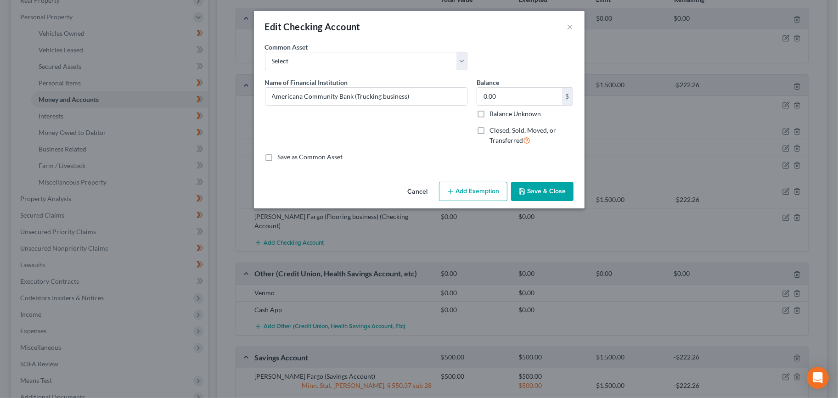
checkbox input "true"
click at [490, 130] on label "Closed, Sold, Moved, or Transferred" at bounding box center [532, 136] width 84 height 20
click at [493, 130] on input "Closed, Sold, Moved, or Transferred" at bounding box center [496, 129] width 6 height 6
checkbox input "true"
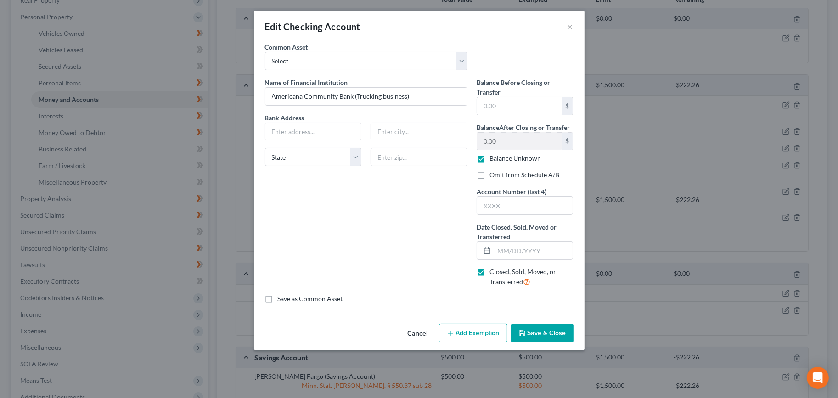
click at [490, 177] on label "Omit from Schedule A/B" at bounding box center [525, 174] width 70 height 9
click at [493, 176] on input "Omit from Schedule A/B" at bounding box center [496, 173] width 6 height 6
checkbox input "true"
click at [505, 247] on input "text" at bounding box center [533, 250] width 79 height 17
type input "08/15/2025"
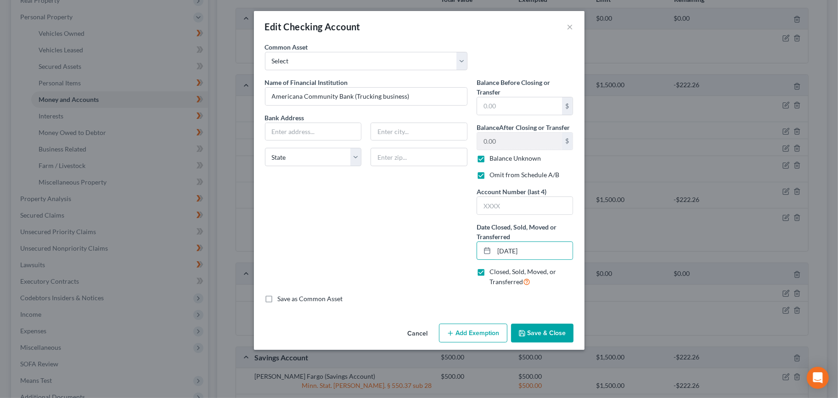
click at [537, 339] on button "Save & Close" at bounding box center [542, 333] width 62 height 19
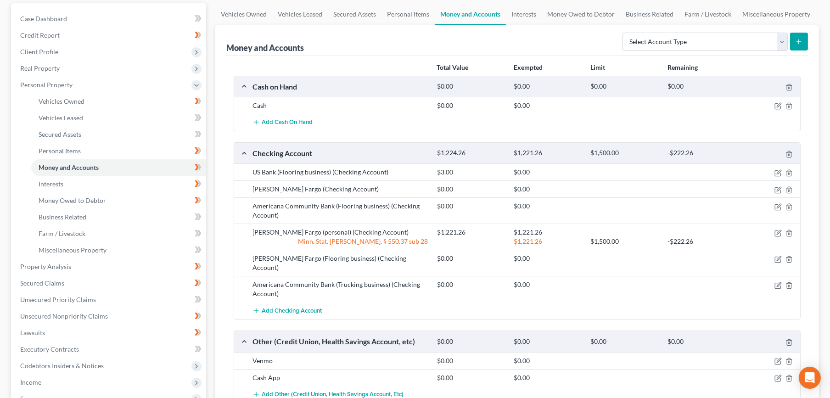
scroll to position [81, 0]
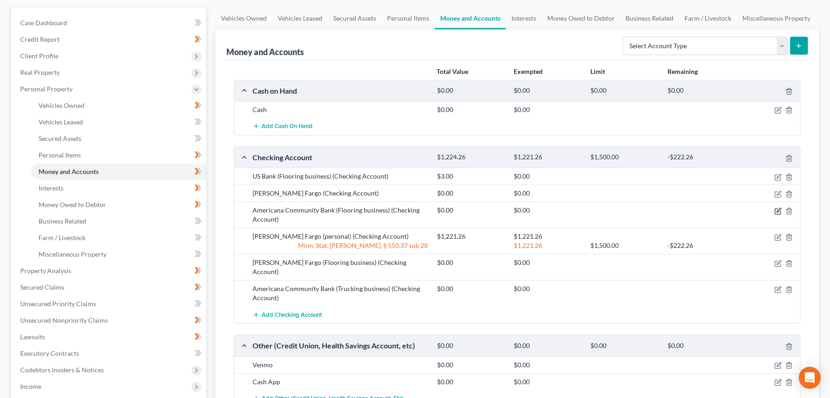
click at [779, 209] on icon "button" at bounding box center [778, 211] width 7 height 7
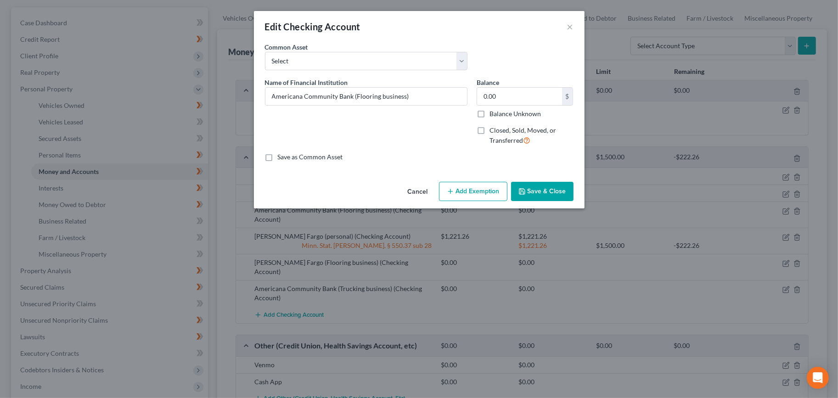
click at [490, 117] on label "Balance Unknown" at bounding box center [515, 113] width 51 height 9
click at [493, 115] on input "Balance Unknown" at bounding box center [496, 112] width 6 height 6
checkbox input "true"
click at [490, 131] on label "Closed, Sold, Moved, or Transferred" at bounding box center [532, 136] width 84 height 20
click at [493, 131] on input "Closed, Sold, Moved, or Transferred" at bounding box center [496, 129] width 6 height 6
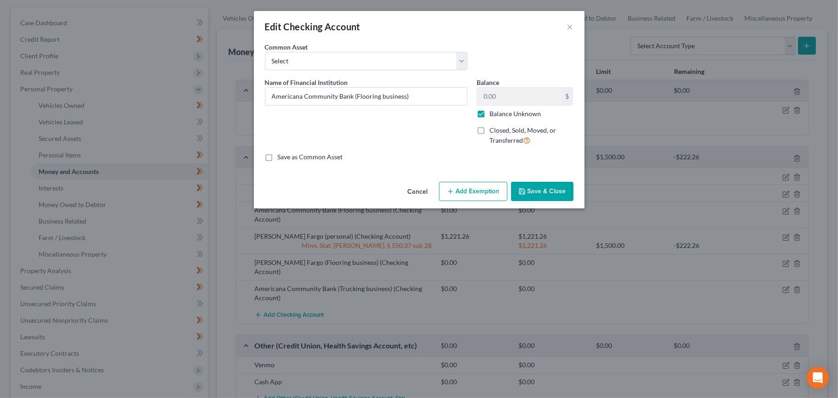
checkbox input "true"
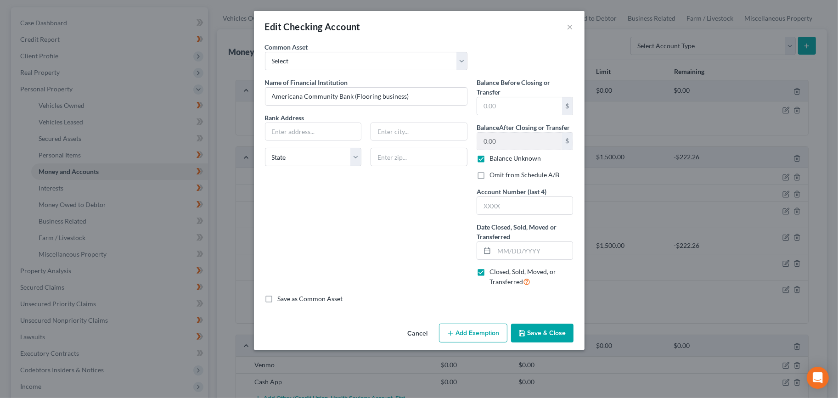
click at [490, 175] on label "Omit from Schedule A/B" at bounding box center [525, 174] width 70 height 9
click at [493, 175] on input "Omit from Schedule A/B" at bounding box center [496, 173] width 6 height 6
checkbox input "true"
drag, startPoint x: 505, startPoint y: 251, endPoint x: 503, endPoint y: 163, distance: 88.2
click at [505, 251] on input "text" at bounding box center [533, 250] width 79 height 17
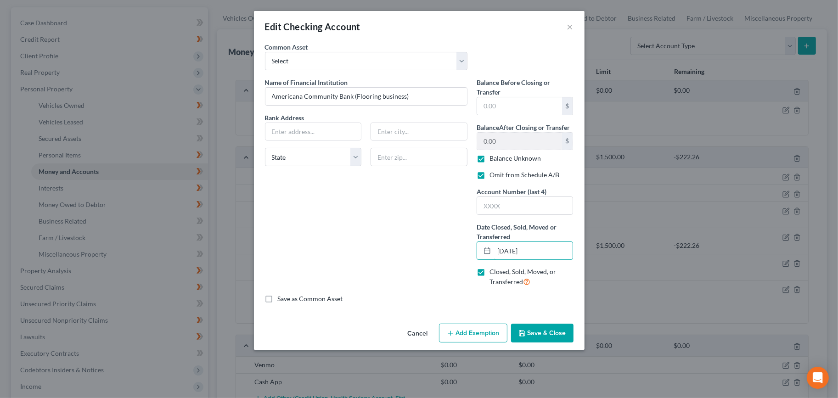
type input "08/15/2025"
click at [541, 329] on button "Save & Close" at bounding box center [542, 333] width 62 height 19
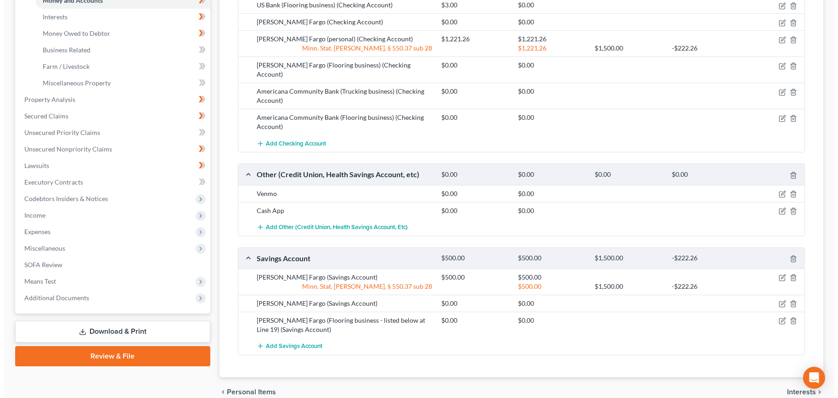
scroll to position [234, 0]
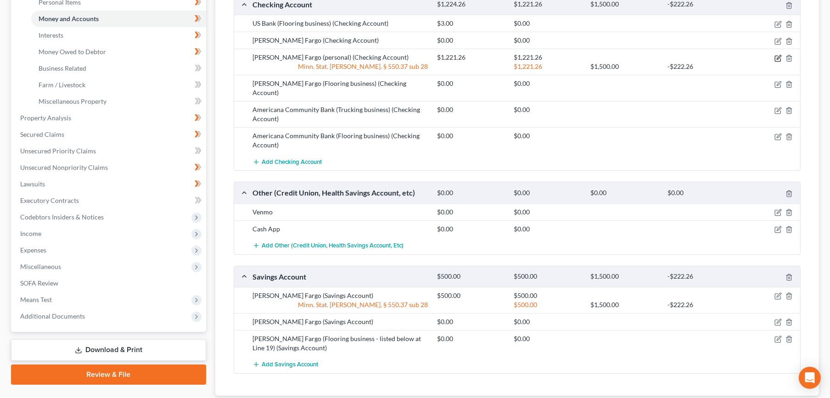
click at [777, 56] on icon "button" at bounding box center [778, 58] width 7 height 7
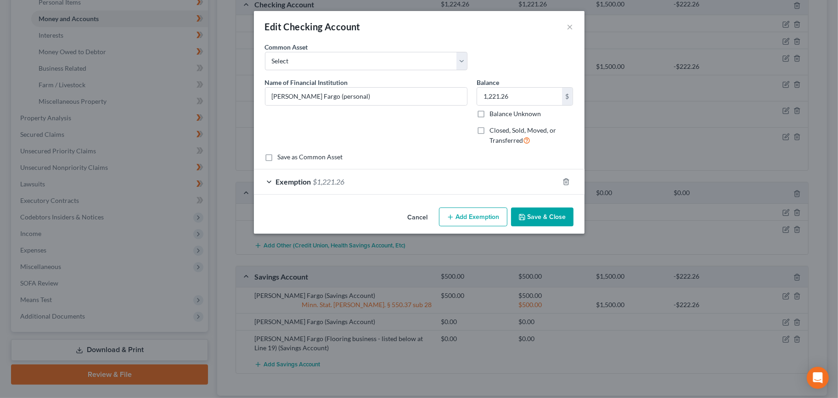
click at [396, 185] on div "Exemption $1,221.26" at bounding box center [406, 181] width 305 height 24
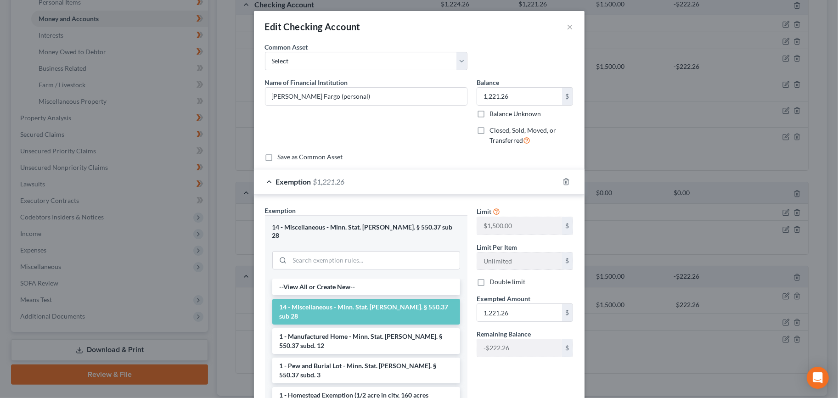
click at [397, 184] on div "Exemption $1,221.26" at bounding box center [406, 181] width 305 height 24
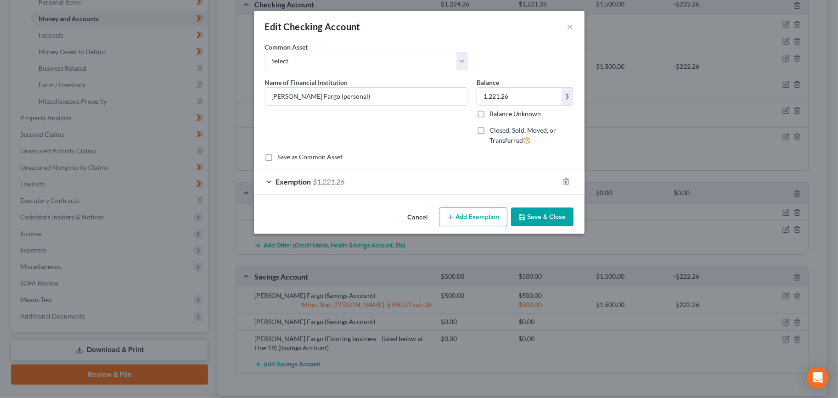
click at [400, 197] on div "An exemption set must first be selected from the Filing Information section. Co…" at bounding box center [419, 123] width 331 height 162
click at [406, 184] on div "Exemption $1,221.26" at bounding box center [406, 181] width 305 height 24
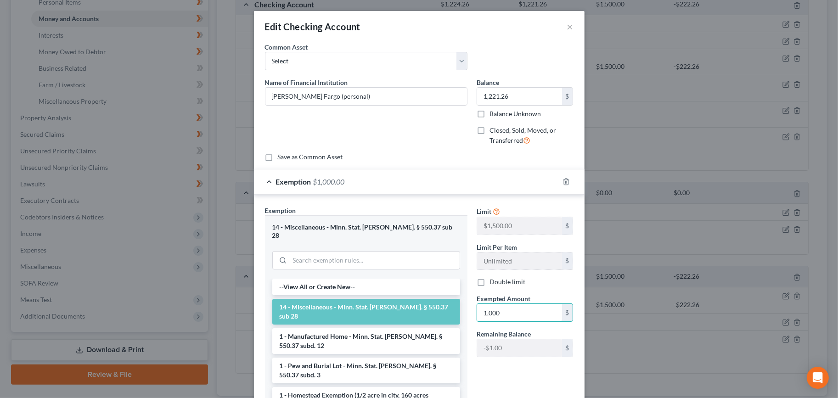
type input "1,000"
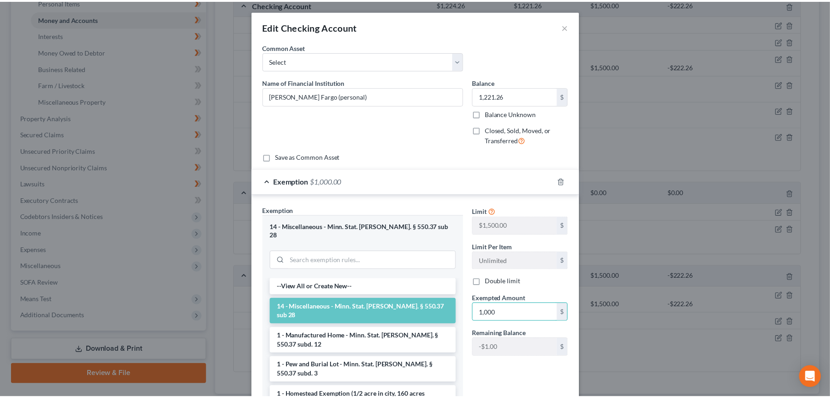
scroll to position [84, 0]
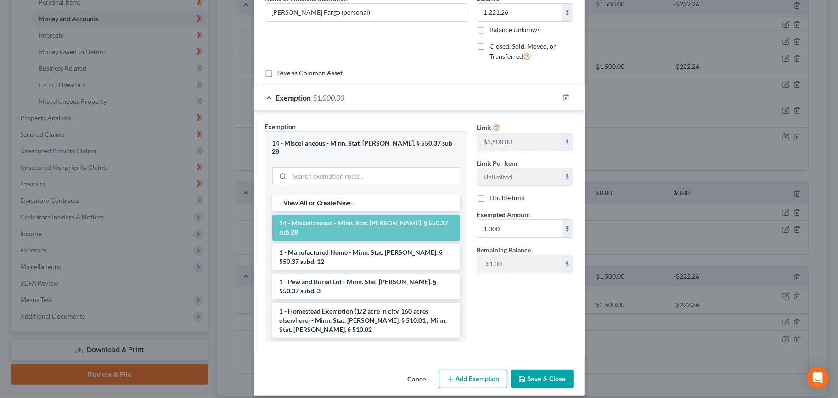
click at [527, 371] on button "Save & Close" at bounding box center [542, 379] width 62 height 19
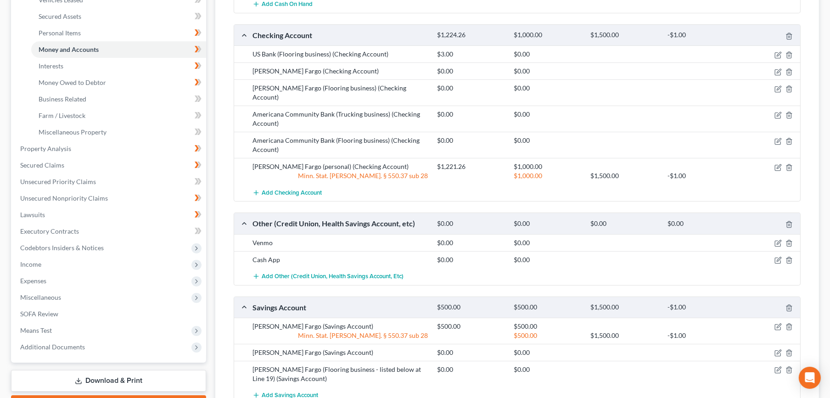
scroll to position [183, 0]
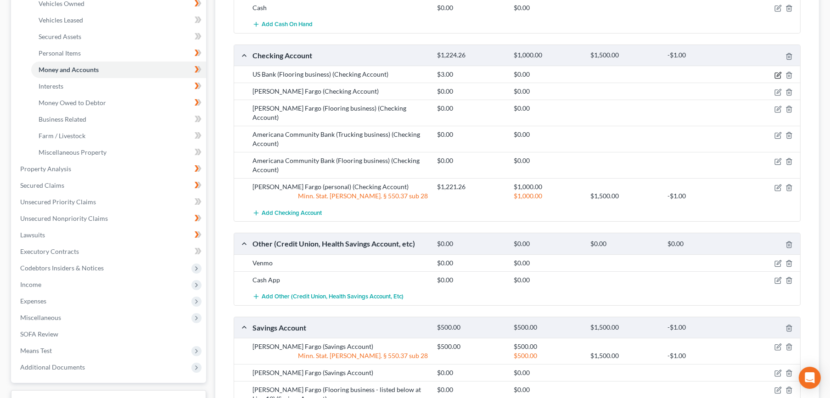
click at [777, 73] on icon "button" at bounding box center [778, 75] width 7 height 7
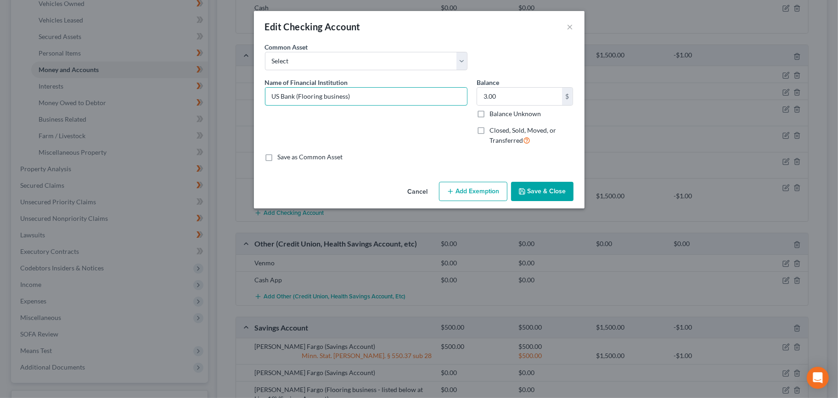
drag, startPoint x: 369, startPoint y: 91, endPoint x: 169, endPoint y: 93, distance: 199.8
click at [169, 93] on div "Edit Checking Account × An exemption set must first be selected from the Filing…" at bounding box center [419, 199] width 838 height 398
click at [505, 92] on input "3.00" at bounding box center [519, 96] width 85 height 17
type input "0"
click at [349, 96] on input "US Bank (Flooring business)" at bounding box center [366, 96] width 202 height 17
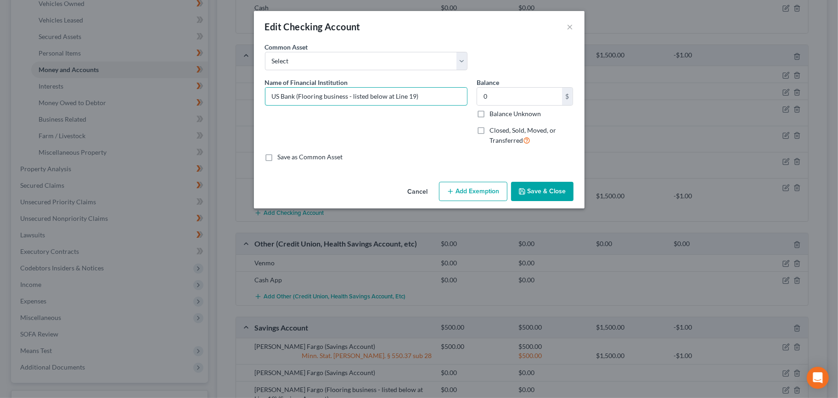
type input "US Bank (Flooring business - listed below at Line 19)"
click at [546, 186] on button "Save & Close" at bounding box center [542, 191] width 62 height 19
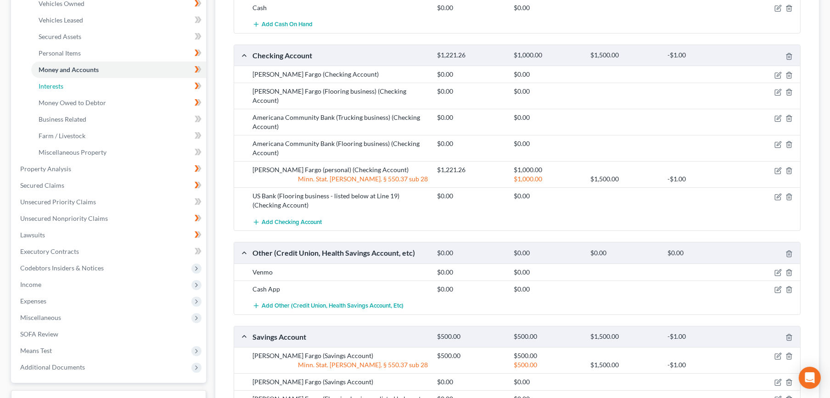
click at [102, 85] on link "Interests" at bounding box center [118, 86] width 175 height 17
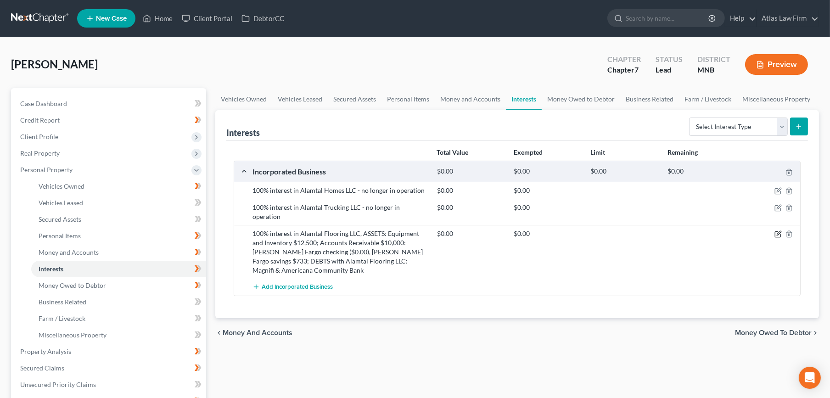
click at [777, 231] on icon "button" at bounding box center [778, 234] width 7 height 7
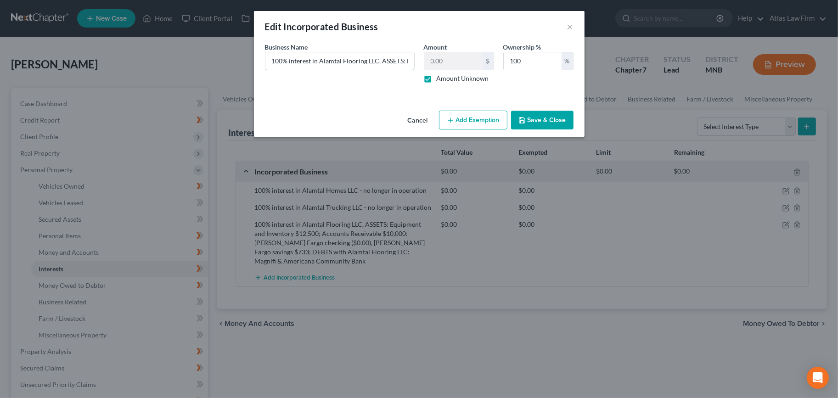
click at [384, 59] on input "100% interest in Alamtal Flooring LLC, ASSETS: Equipment and Inventory $12,500;…" at bounding box center [339, 60] width 149 height 17
paste input "US Bank (Flooring business)"
type input "100% interest in Alamtal Flooring LLC, ASSETS: Equipment and Inventory $12,500;…"
click at [568, 129] on div "Cancel Add Exemption Save & Close" at bounding box center [419, 122] width 331 height 30
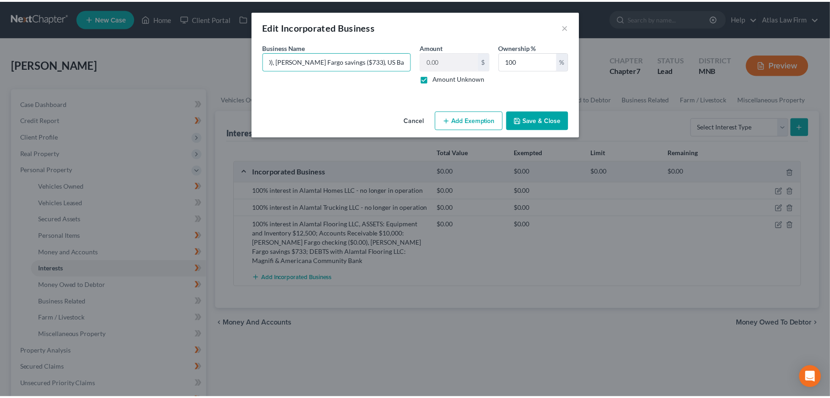
scroll to position [0, 0]
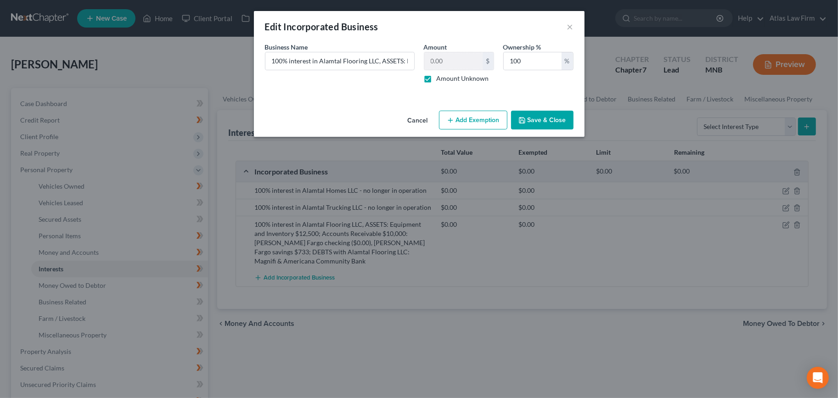
click at [571, 126] on button "Save & Close" at bounding box center [542, 120] width 62 height 19
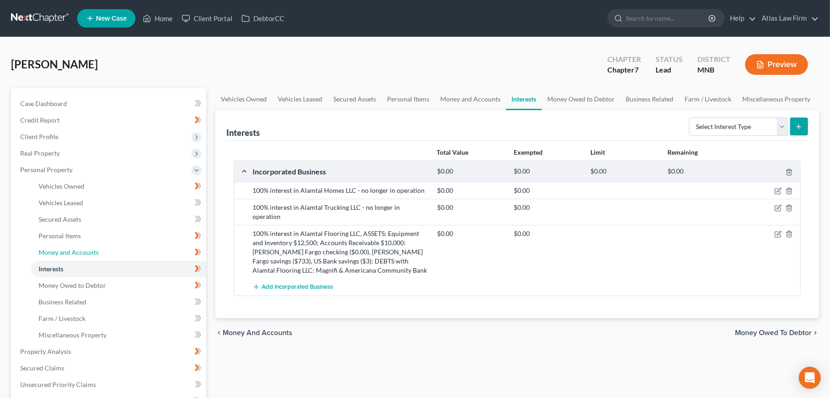
click at [96, 251] on span "Money and Accounts" at bounding box center [69, 252] width 60 height 8
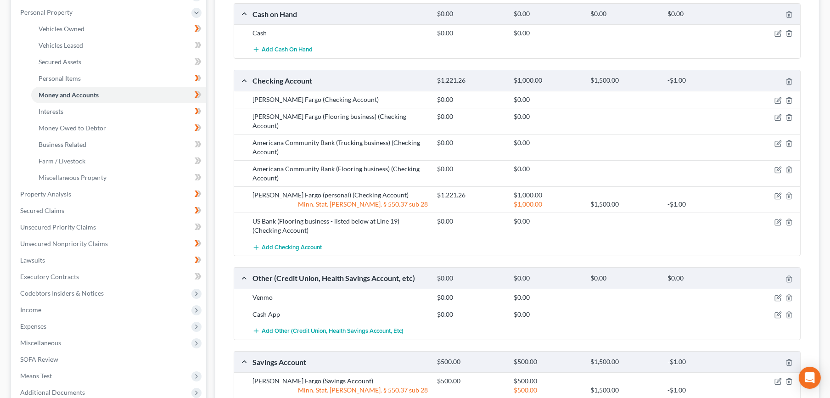
scroll to position [153, 0]
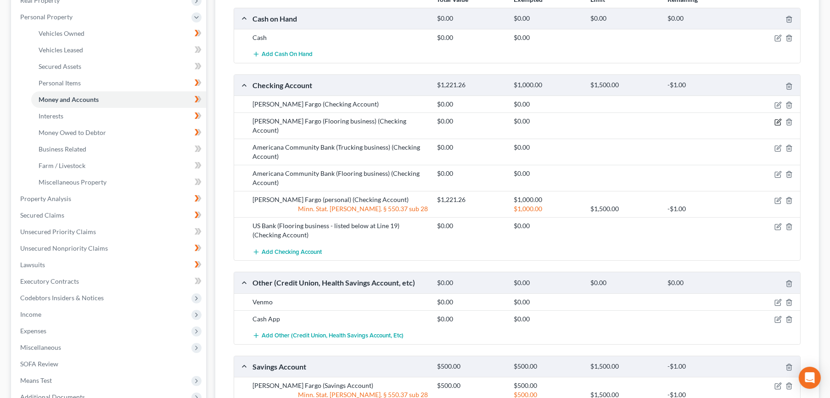
click at [777, 121] on icon "button" at bounding box center [778, 121] width 7 height 7
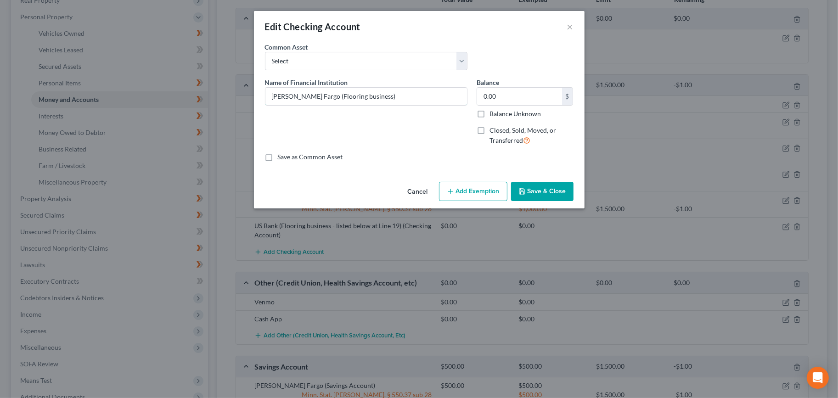
click at [356, 98] on input "Wells Fargo (Flooring business)" at bounding box center [366, 96] width 202 height 17
type input "Wells Fargo (Flooring business - listed below at Line 19)"
click at [533, 195] on button "Save & Close" at bounding box center [542, 191] width 62 height 19
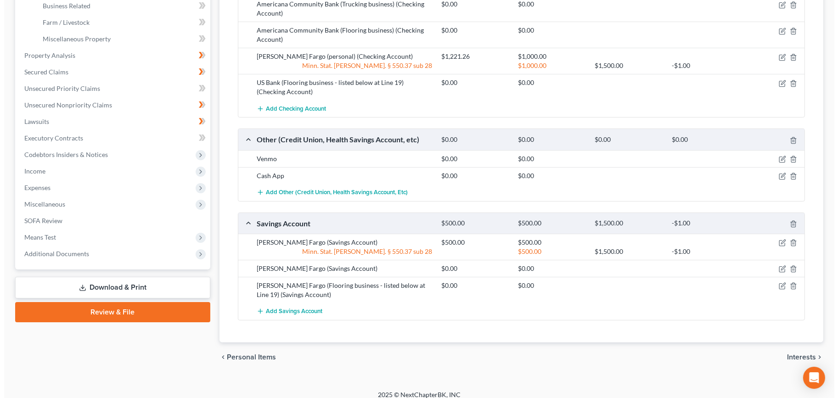
scroll to position [303, 0]
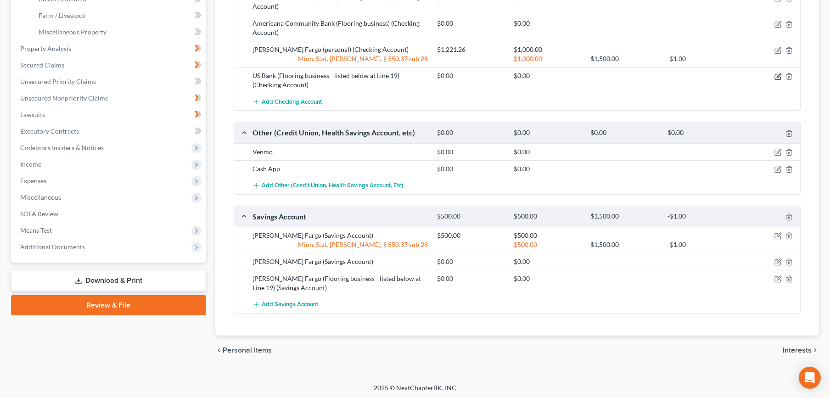
click at [777, 77] on icon "button" at bounding box center [778, 76] width 7 height 7
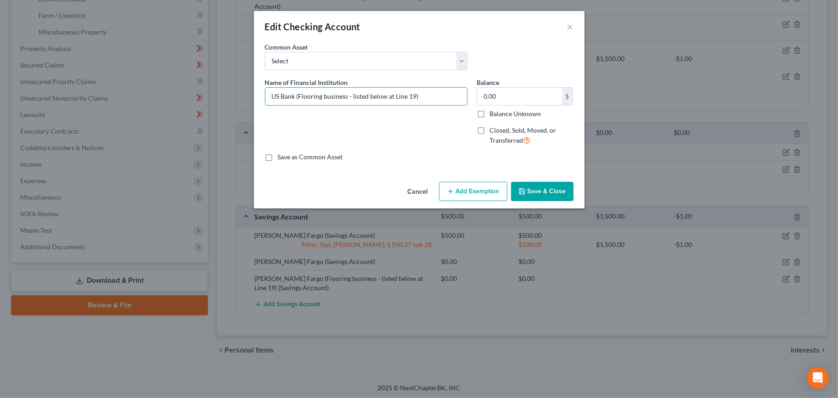
drag, startPoint x: 420, startPoint y: 97, endPoint x: 109, endPoint y: 97, distance: 311.3
click at [109, 97] on div "Edit Checking Account × An exemption set must first be selected from the Filing…" at bounding box center [419, 199] width 838 height 398
click at [565, 28] on div "Edit Checking Account ×" at bounding box center [419, 26] width 331 height 31
click at [570, 26] on button "×" at bounding box center [570, 26] width 6 height 11
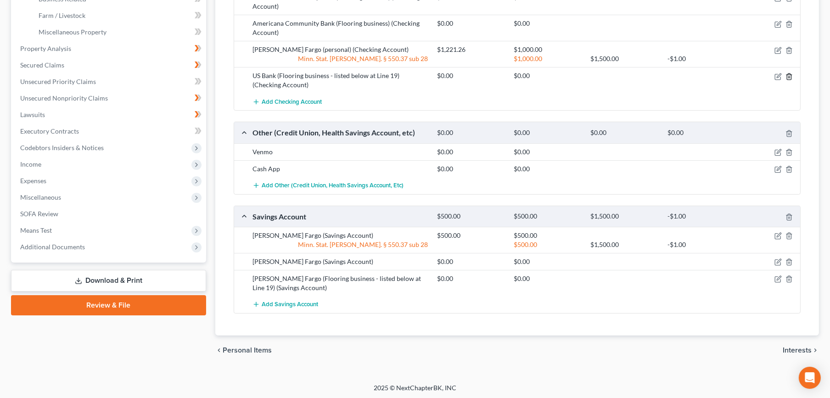
click at [788, 74] on icon "button" at bounding box center [789, 76] width 7 height 7
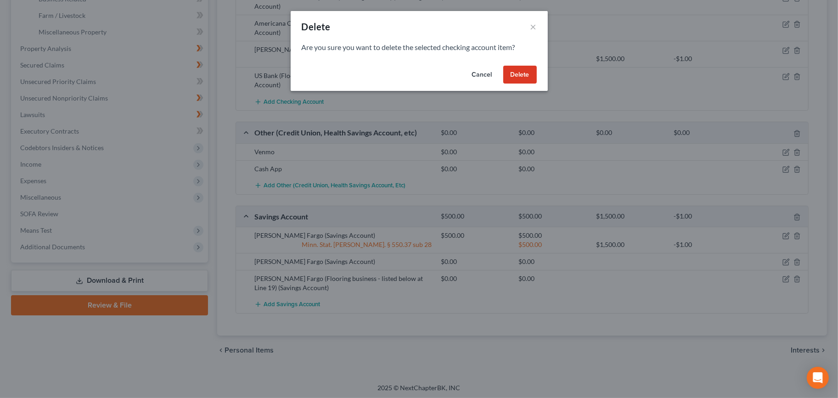
click at [526, 74] on button "Delete" at bounding box center [520, 75] width 34 height 18
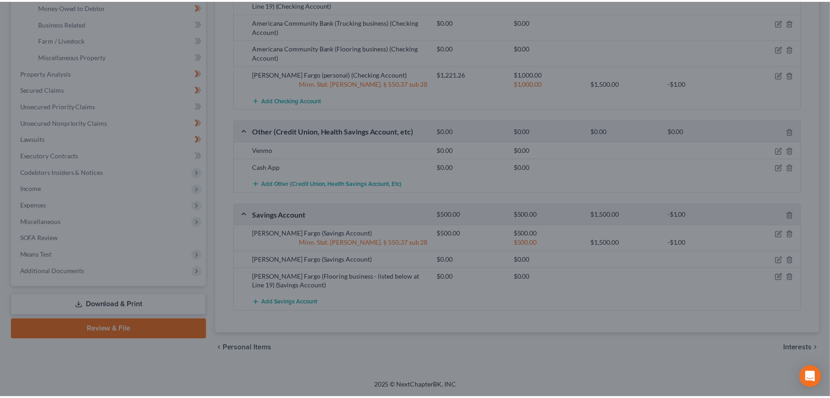
scroll to position [277, 0]
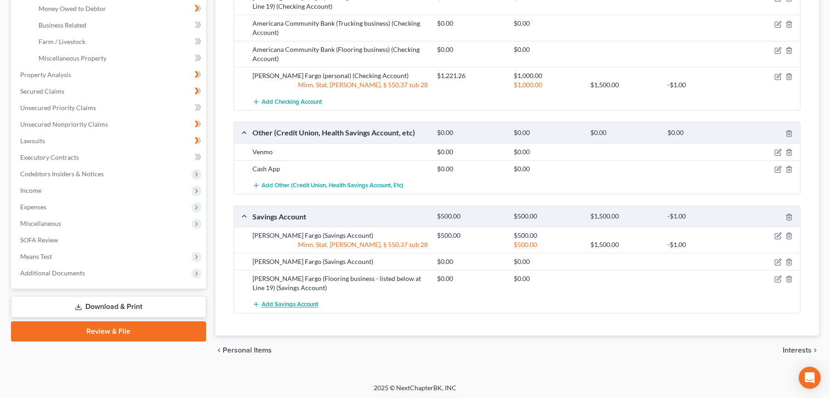
click at [282, 304] on span "Add Savings Account" at bounding box center [290, 304] width 56 height 7
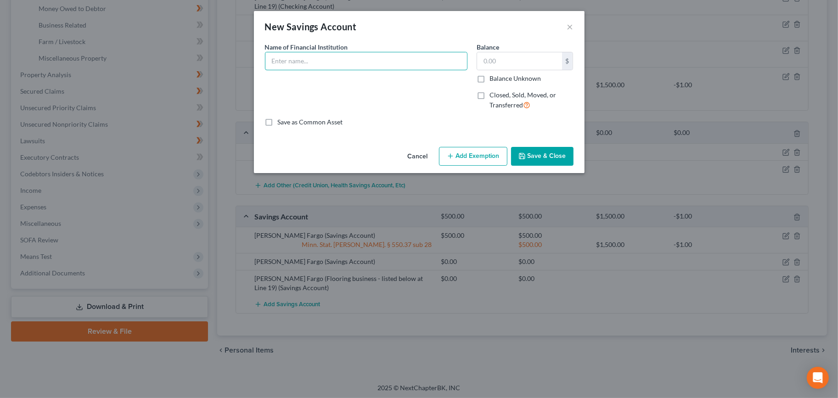
click at [324, 57] on input "text" at bounding box center [366, 60] width 202 height 17
paste input "US Bank (Flooring business - listed below at Line 19)"
type input "US Bank (Flooring business - listed below at Line 19)"
click at [526, 58] on input "text" at bounding box center [519, 60] width 85 height 17
type input "0"
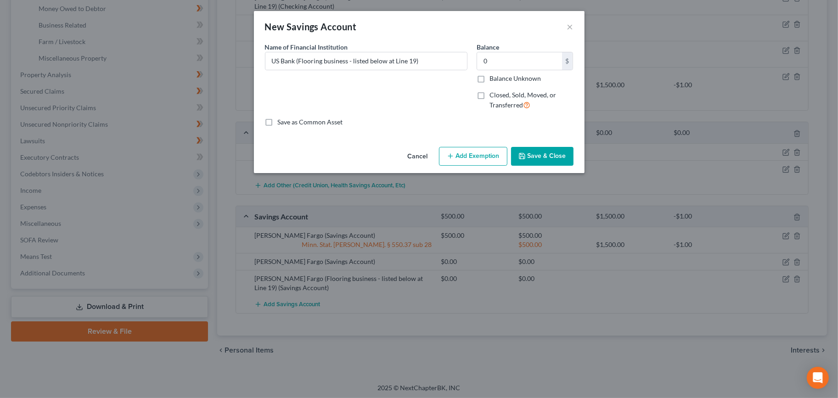
click at [553, 153] on button "Save & Close" at bounding box center [542, 156] width 62 height 19
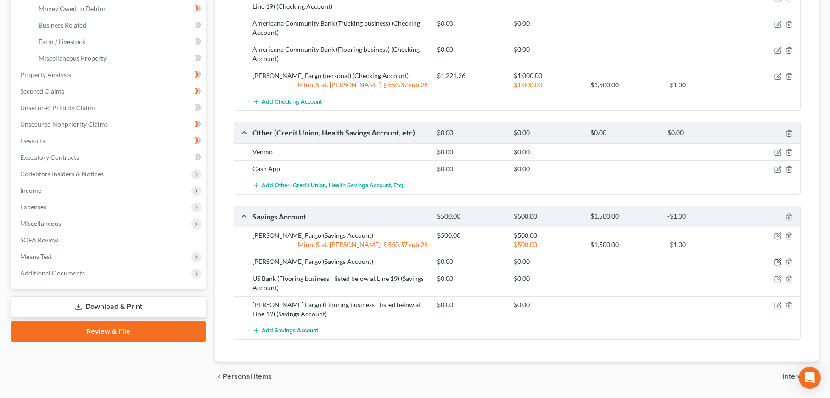
click at [777, 262] on icon "button" at bounding box center [779, 261] width 4 height 4
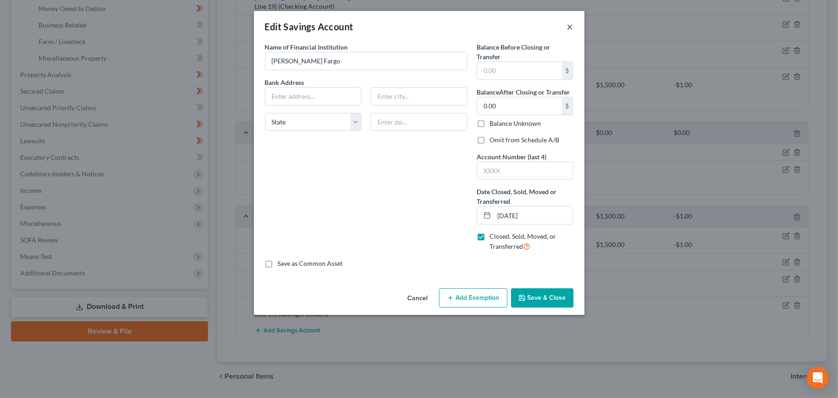
drag, startPoint x: 572, startPoint y: 26, endPoint x: 556, endPoint y: 47, distance: 26.9
click at [572, 26] on button "×" at bounding box center [570, 26] width 6 height 11
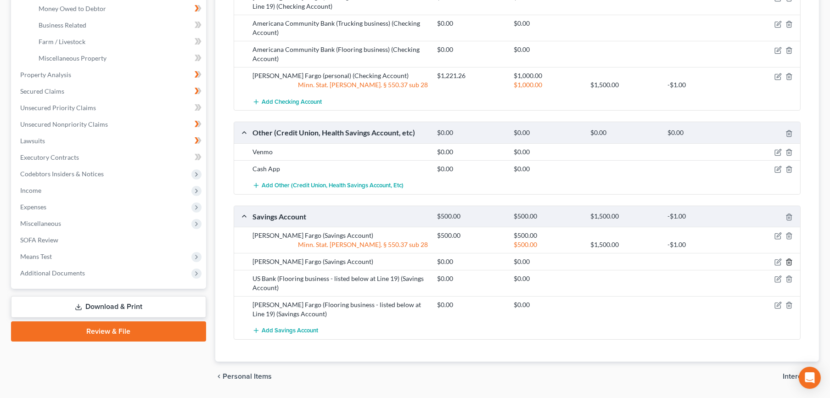
click at [788, 261] on icon "button" at bounding box center [789, 262] width 7 height 7
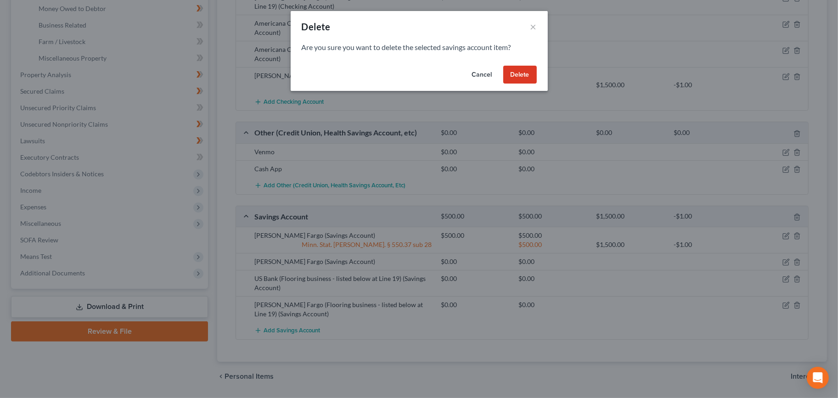
click at [527, 79] on button "Delete" at bounding box center [520, 75] width 34 height 18
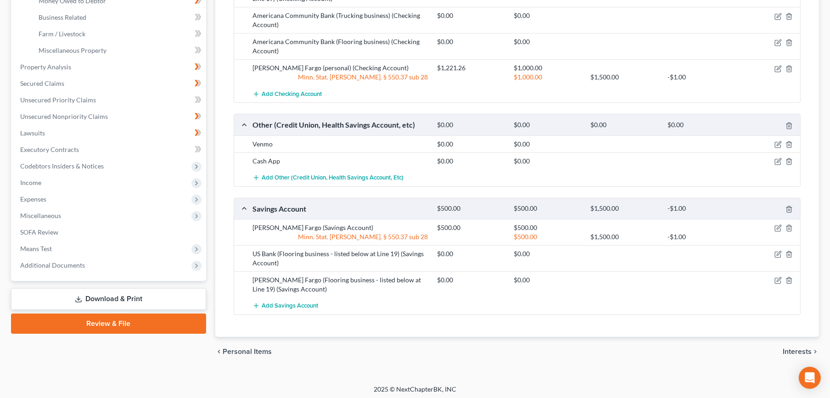
scroll to position [286, 0]
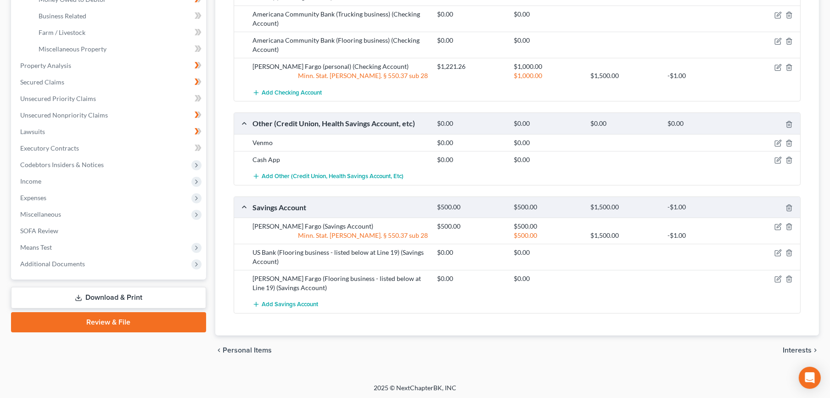
click at [125, 164] on span "Codebtors Insiders & Notices" at bounding box center [109, 165] width 193 height 17
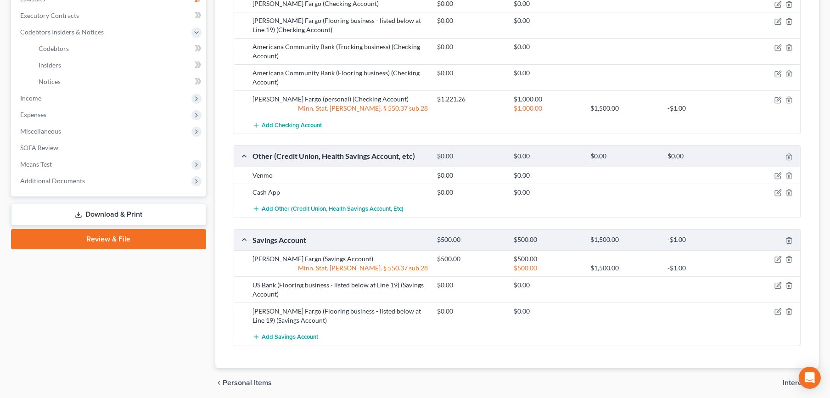
scroll to position [235, 0]
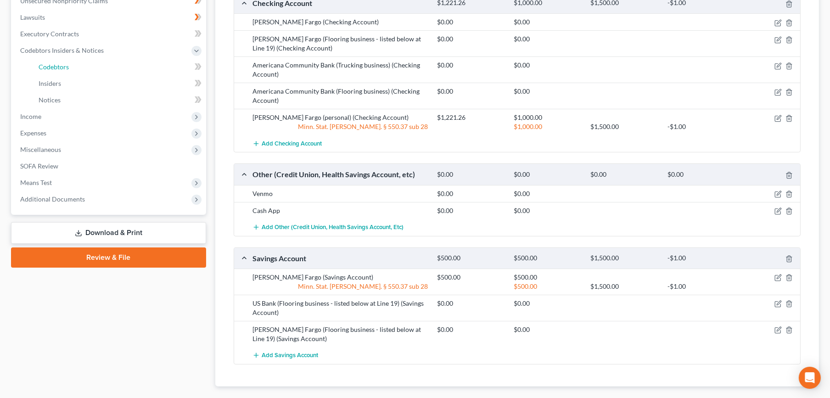
click at [116, 65] on link "Codebtors" at bounding box center [118, 67] width 175 height 17
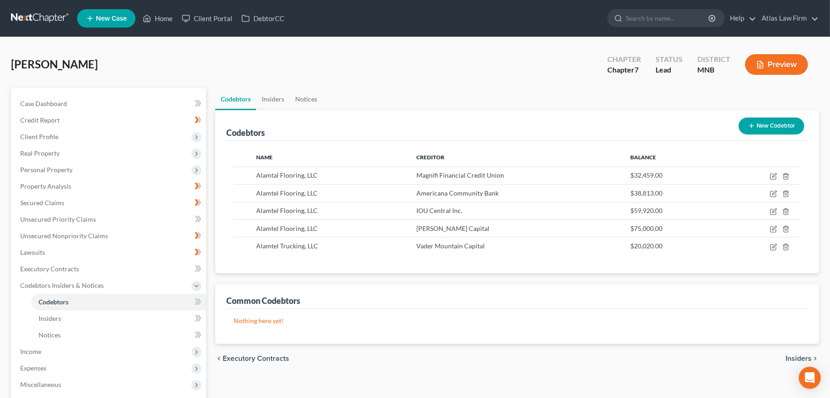
click at [64, 167] on span "Personal Property" at bounding box center [46, 170] width 52 height 8
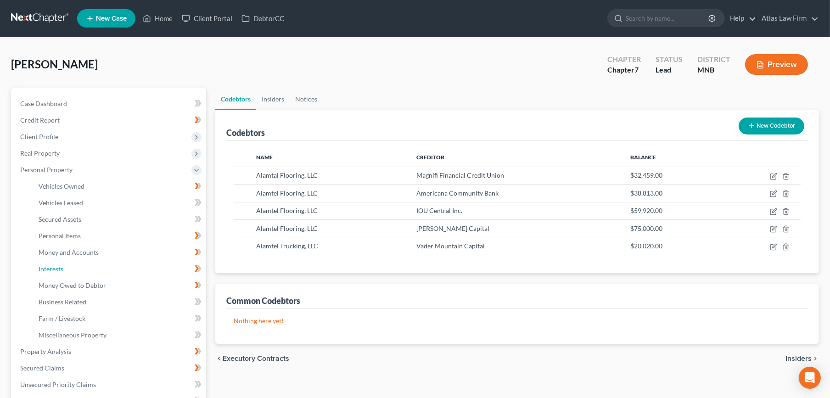
click at [95, 275] on link "Interests" at bounding box center [118, 269] width 175 height 17
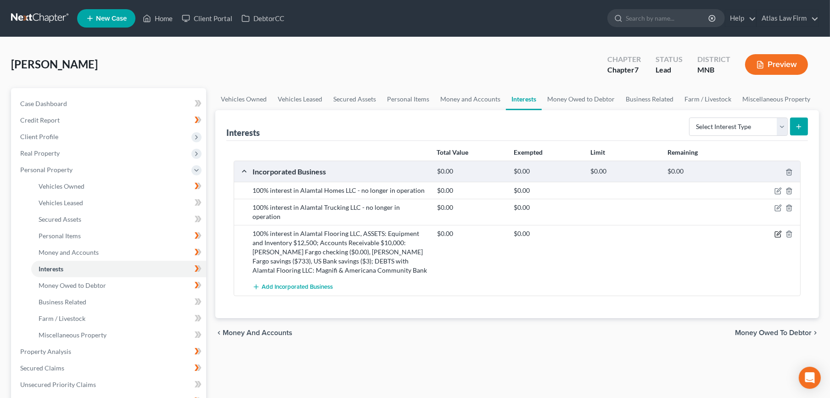
click at [780, 231] on icon "button" at bounding box center [778, 234] width 7 height 7
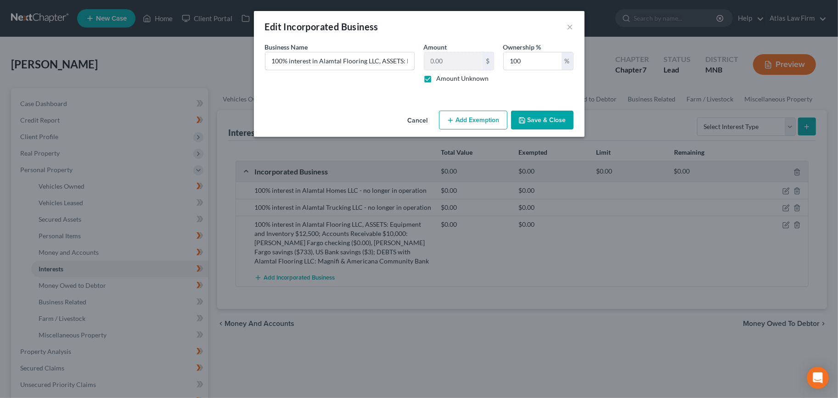
click at [289, 58] on input "100% interest in Alamtal Flooring LLC, ASSETS: Equipment and Inventory $12,500;…" at bounding box center [339, 60] width 149 height 17
type input "100% interest in Alamtal Flooring LLC, ASSETS: Equipment and Inventory $12,500;…"
click at [562, 111] on button "Save & Close" at bounding box center [542, 120] width 62 height 19
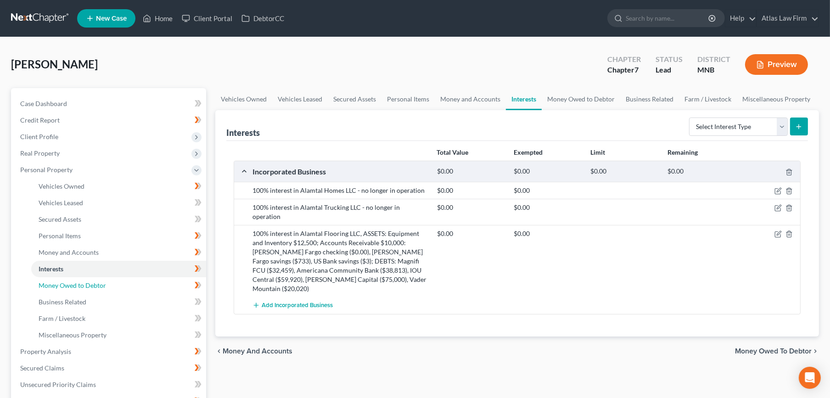
click at [55, 284] on span "Money Owed to Debtor" at bounding box center [73, 285] width 68 height 8
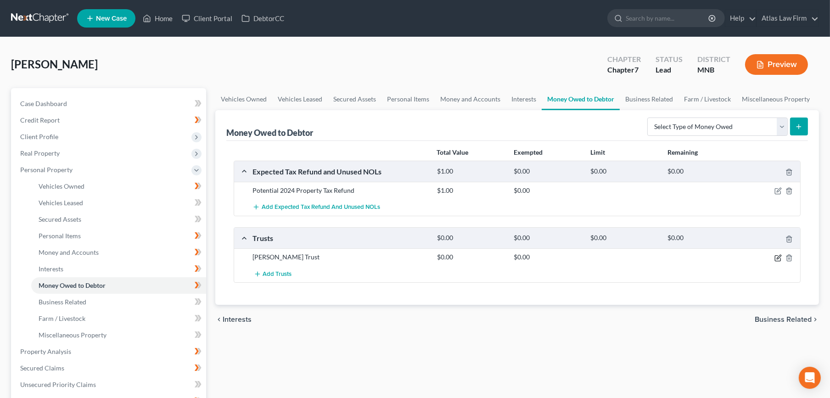
click at [778, 261] on icon "button" at bounding box center [778, 257] width 7 height 7
